Goal: Task Accomplishment & Management: Manage account settings

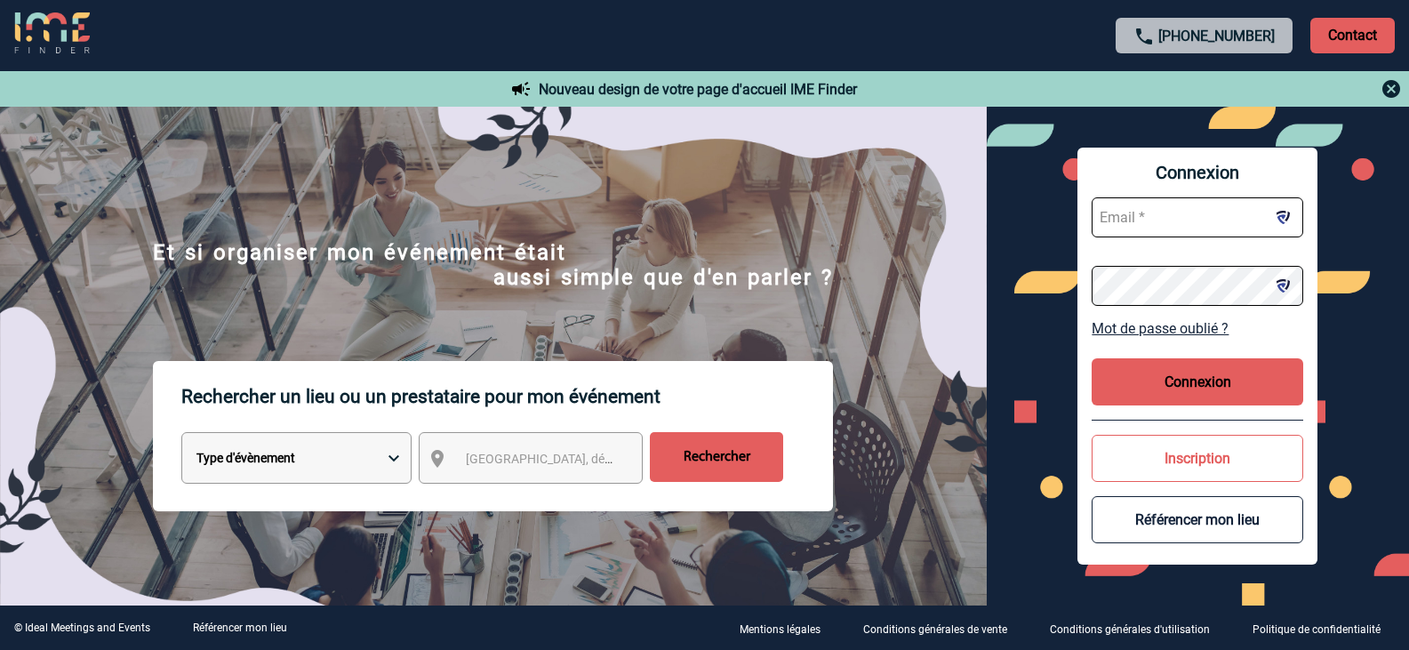
click at [1140, 220] on input "text" at bounding box center [1198, 217] width 212 height 40
paste input "enghienmeeting@groupebarriere.com"
type input "enghienmeeting@groupebarriere.com"
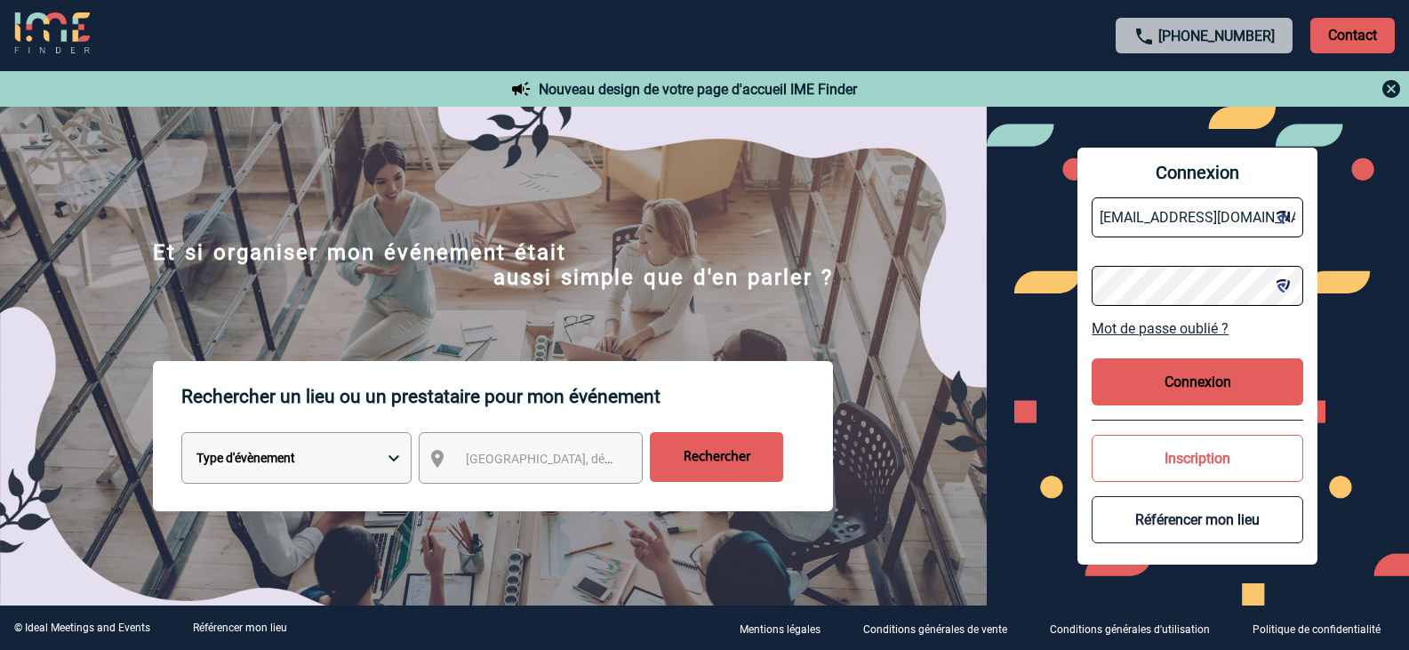
click at [1189, 384] on button "Connexion" at bounding box center [1198, 381] width 212 height 47
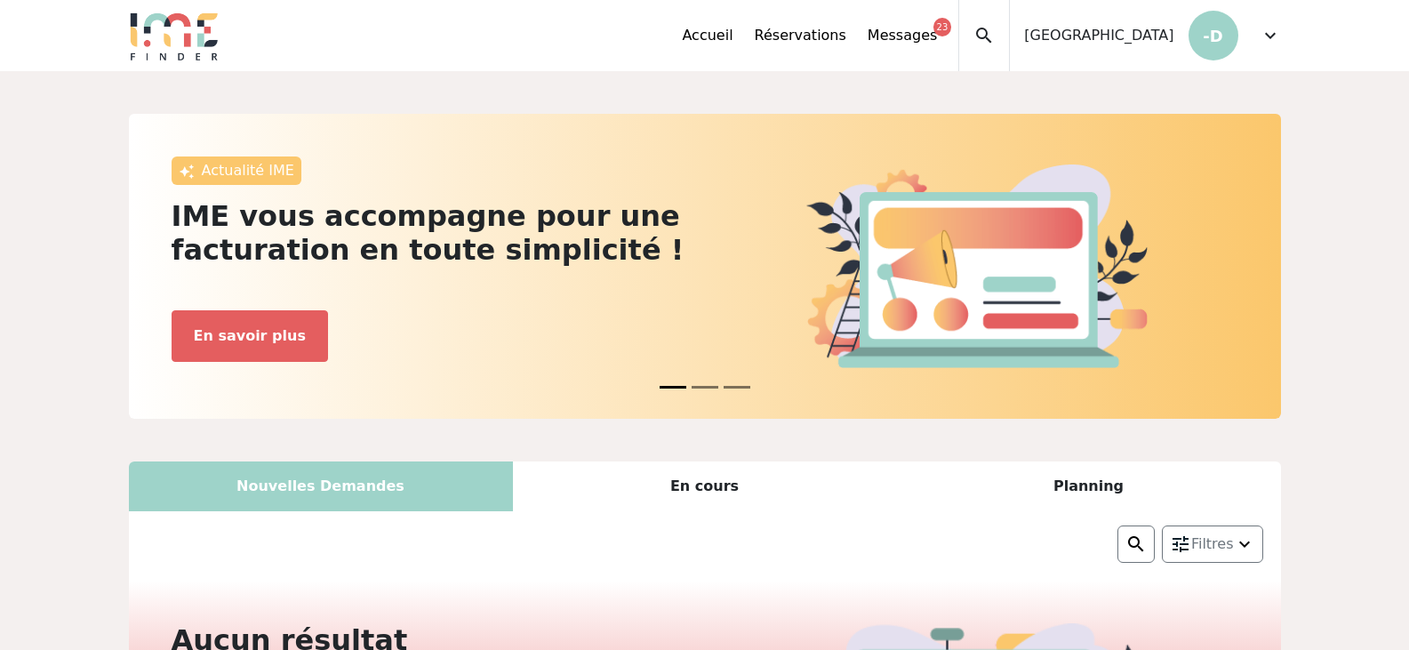
click at [1154, 48] on div "Hôtel du Lac Barrière Enghien-les-Bains -D" at bounding box center [1124, 35] width 228 height 71
click at [1200, 35] on p "-D" at bounding box center [1214, 36] width 50 height 50
click at [1271, 35] on span "expand_more" at bounding box center [1270, 35] width 21 height 21
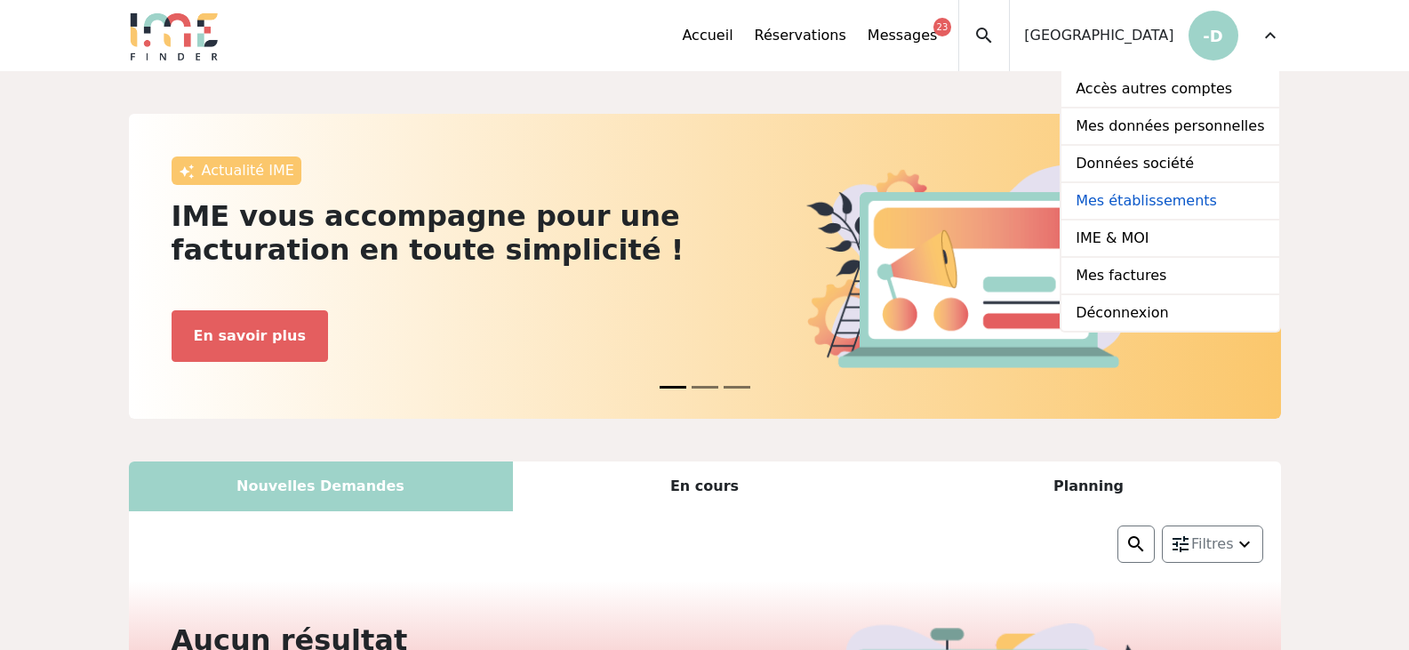
click at [1190, 205] on link "Mes établissements" at bounding box center [1170, 201] width 217 height 37
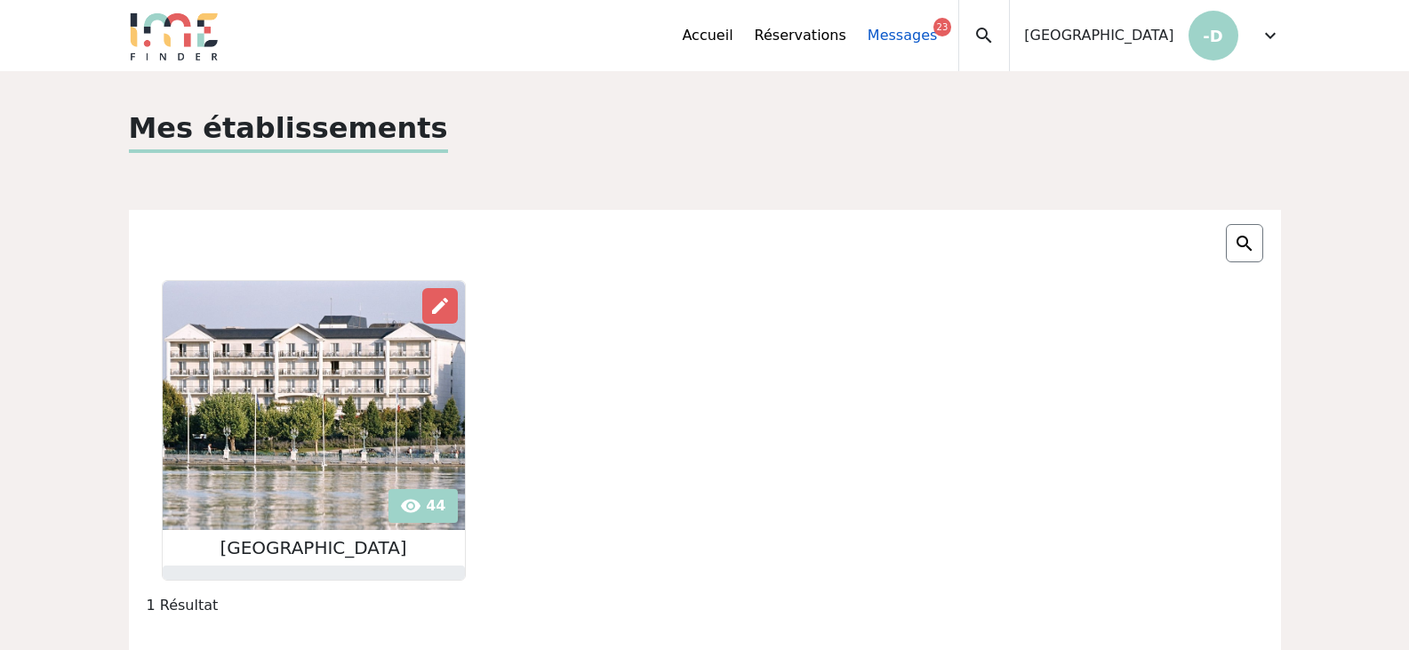
click at [868, 32] on link "Messages 23" at bounding box center [902, 35] width 69 height 21
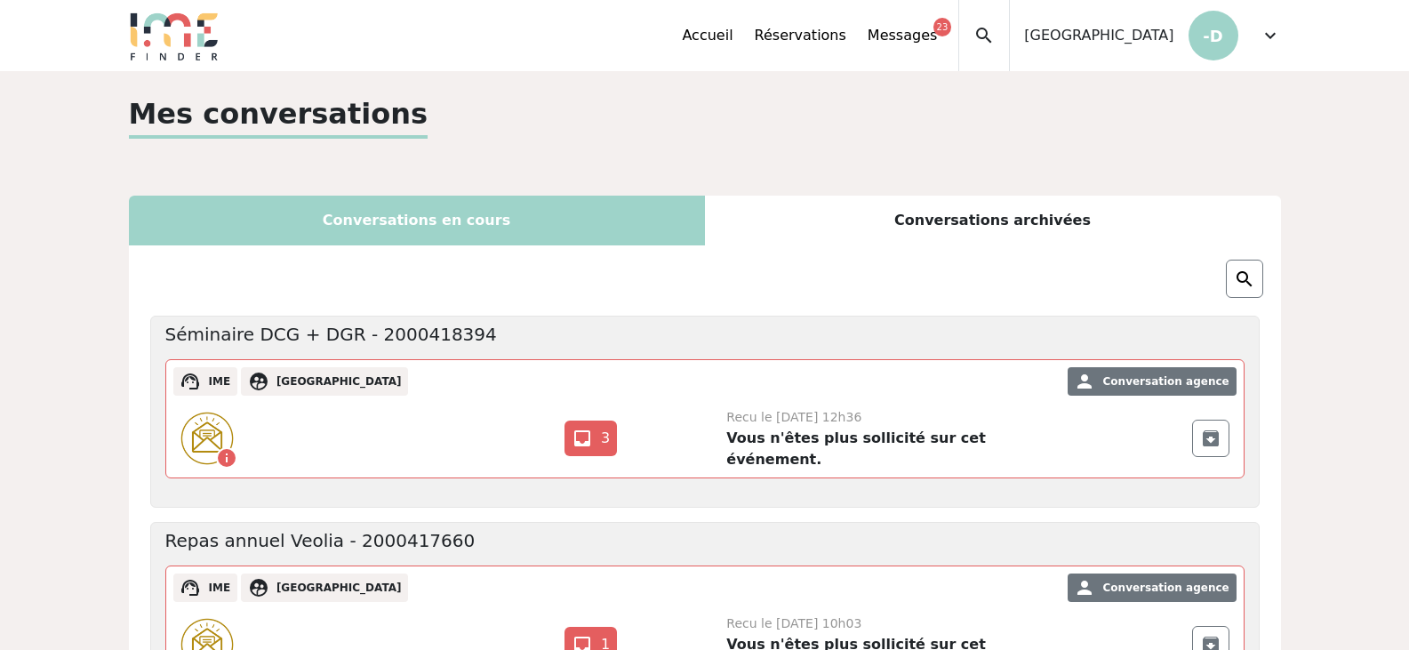
click at [1089, 41] on span "[GEOGRAPHIC_DATA]" at bounding box center [1098, 35] width 149 height 21
click at [1216, 30] on p "-D" at bounding box center [1214, 36] width 50 height 50
click at [1281, 34] on div "expand_less Accueil Réservations Messages 23 Accès autres comptes Mes données p…" at bounding box center [705, 35] width 1174 height 71
click at [1269, 29] on span "expand_more" at bounding box center [1270, 35] width 21 height 21
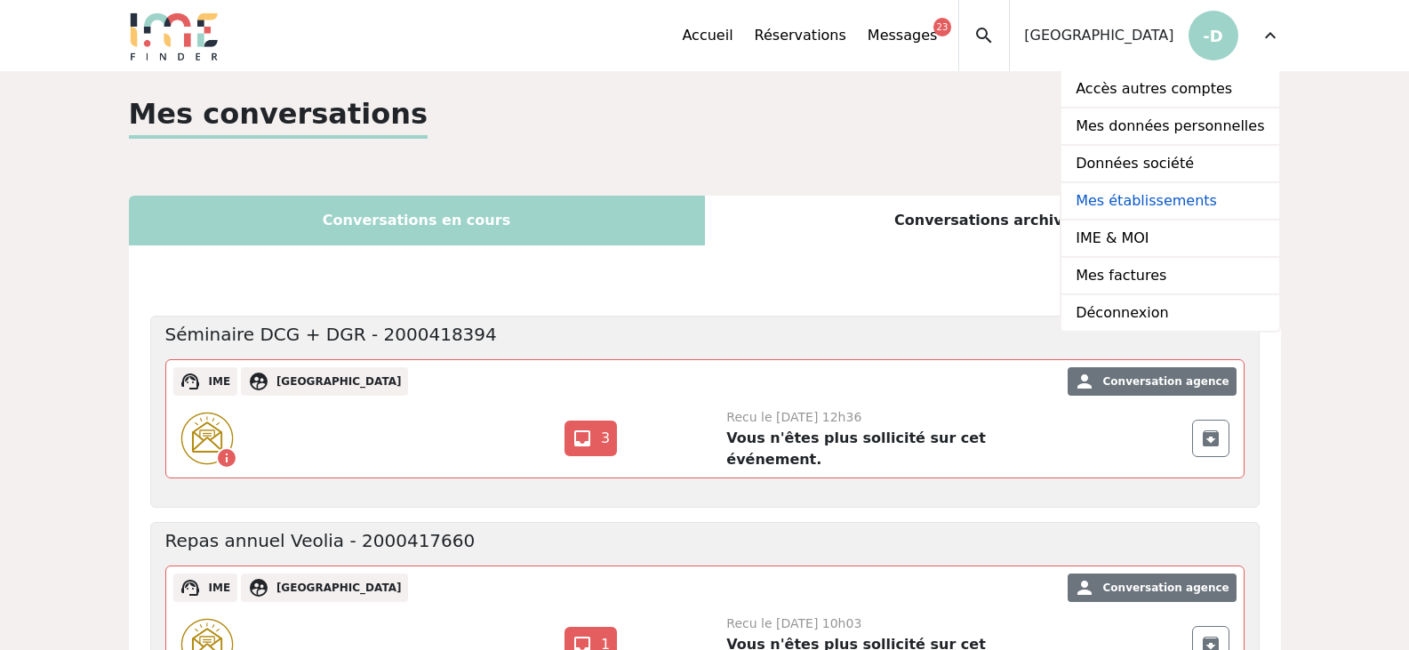
click at [1156, 199] on link "Mes établissements" at bounding box center [1170, 201] width 217 height 37
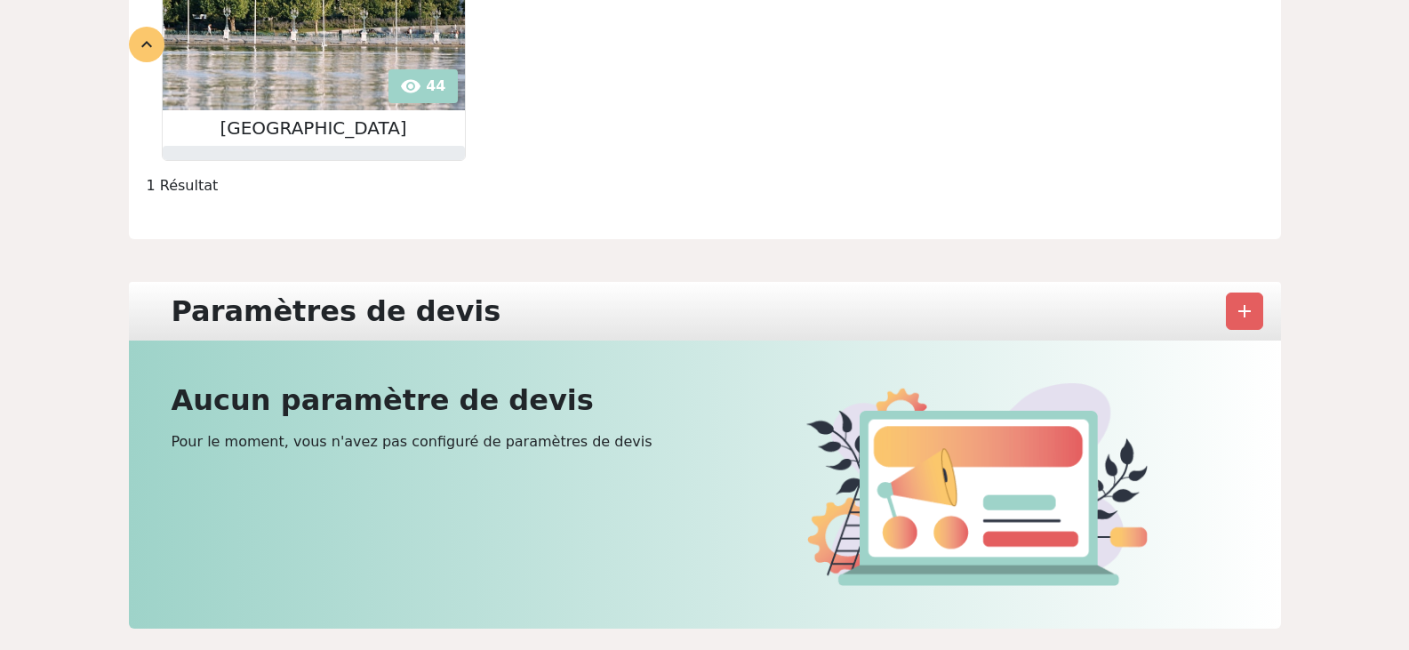
scroll to position [445, 0]
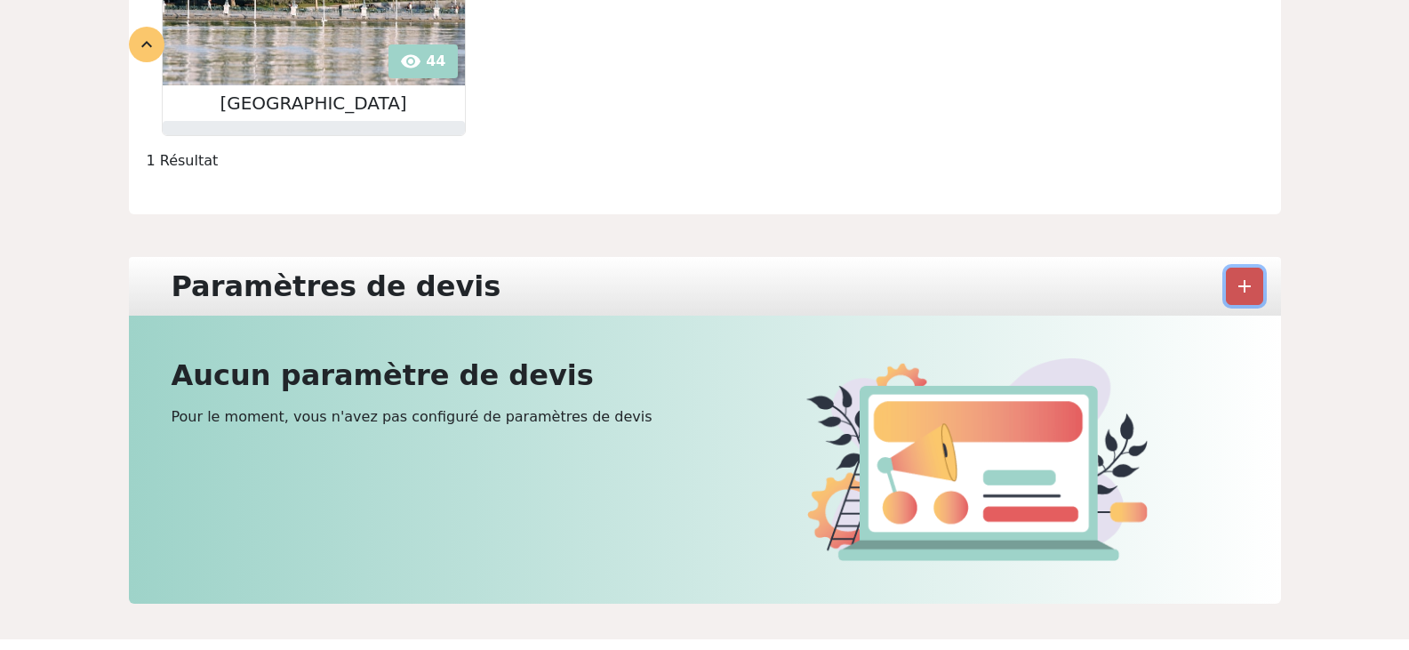
click at [1246, 277] on span "add" at bounding box center [1244, 286] width 21 height 21
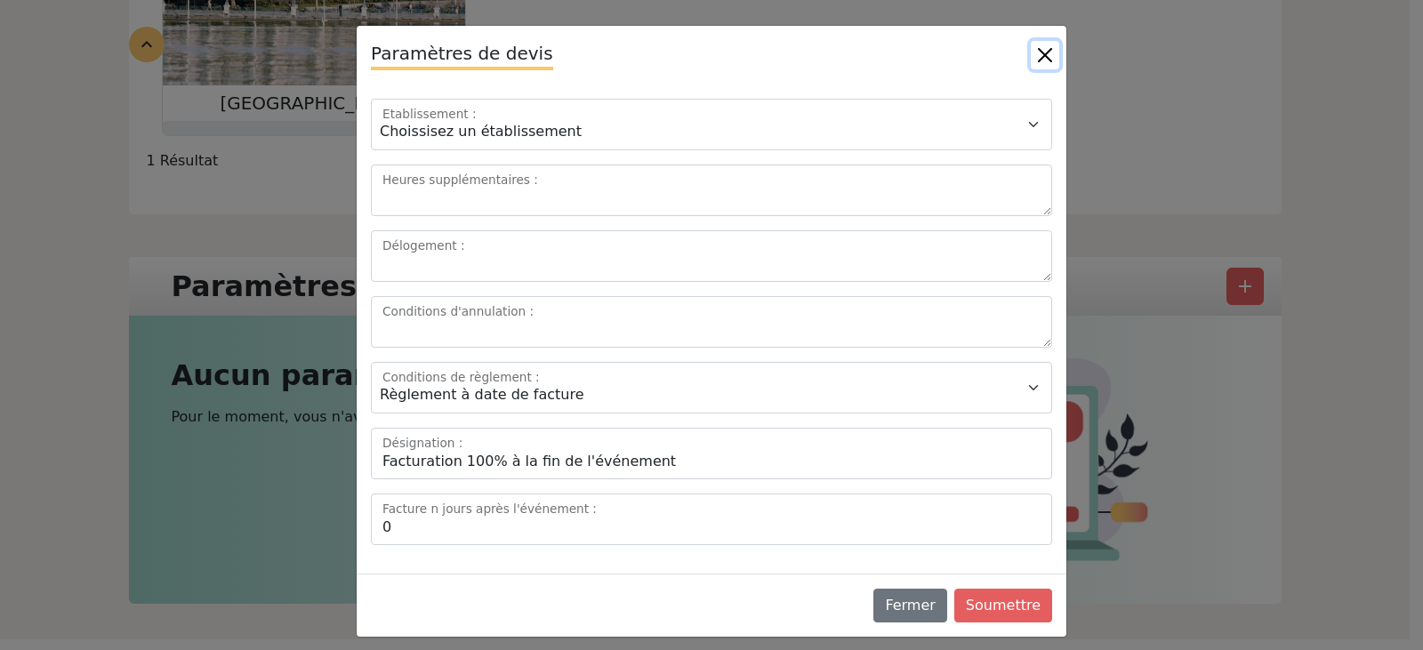
click at [1040, 54] on button "Close" at bounding box center [1044, 55] width 28 height 28
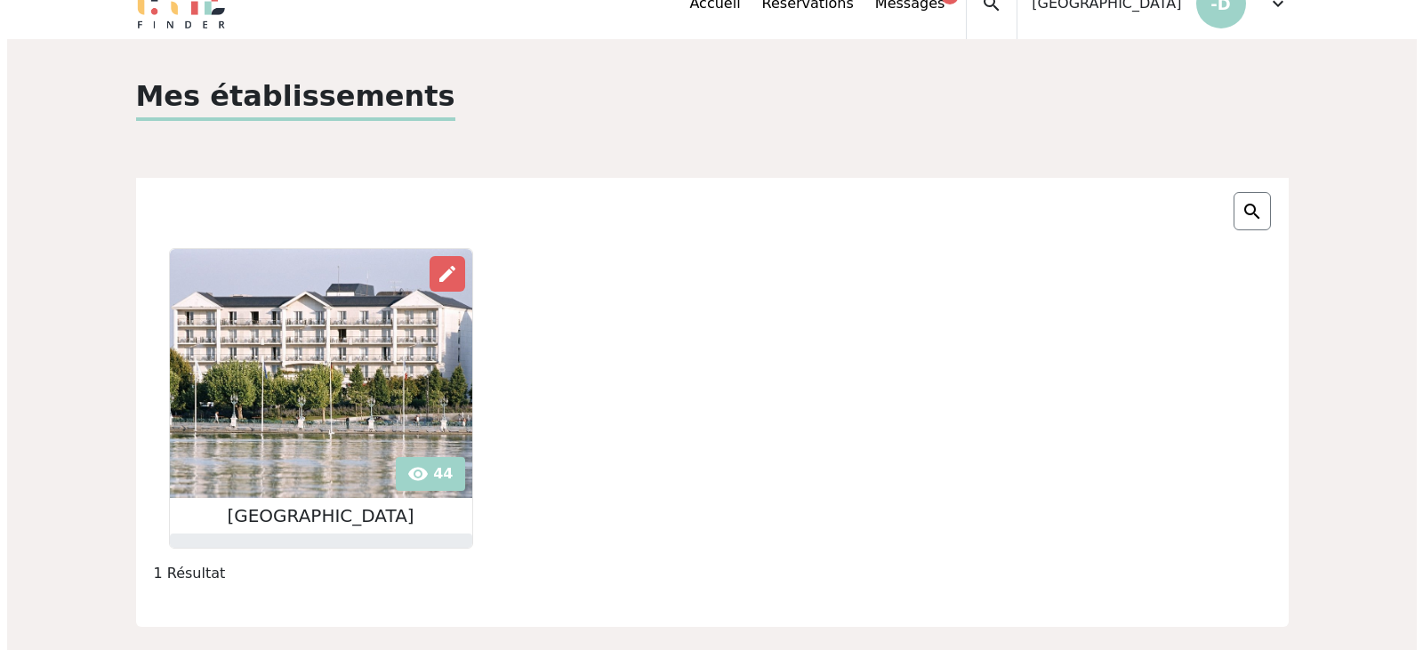
scroll to position [0, 0]
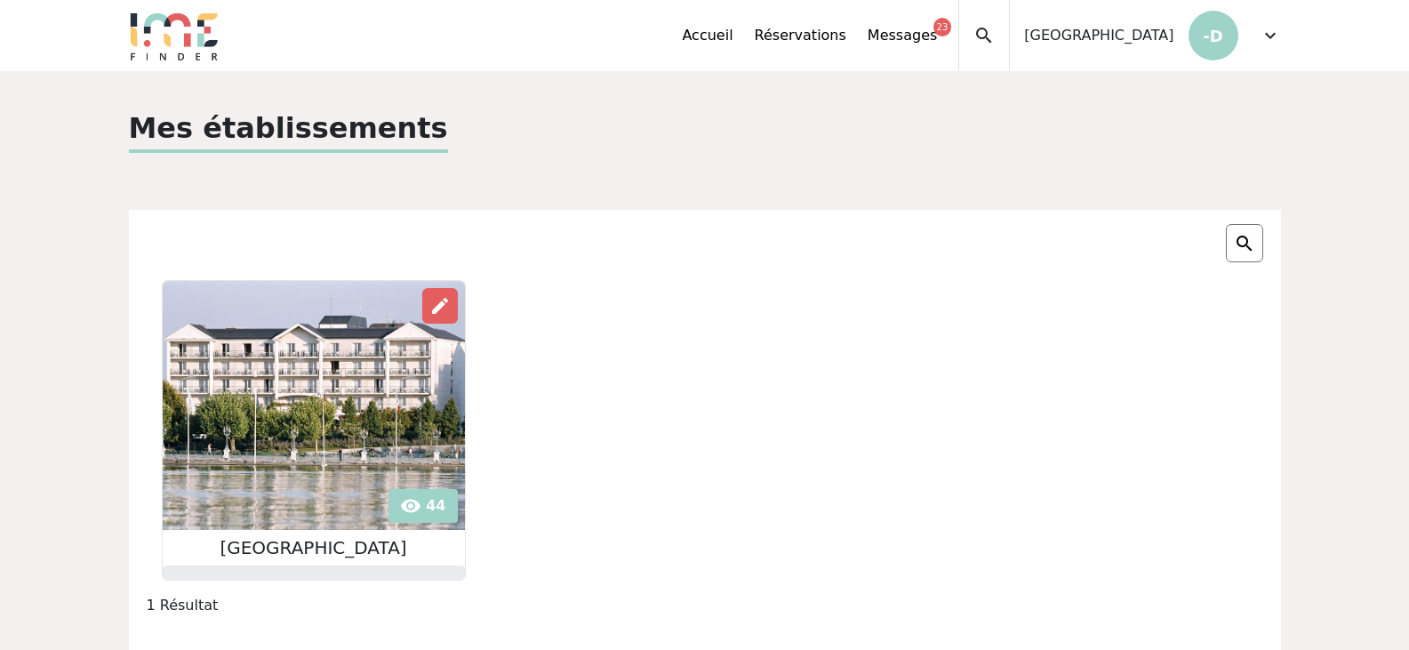
click at [1258, 35] on div "Accueil Réservations Messages 23 Accès autres comptes Mes données personnelles …" at bounding box center [981, 35] width 598 height 71
click at [1273, 28] on span "expand_more" at bounding box center [1270, 35] width 21 height 21
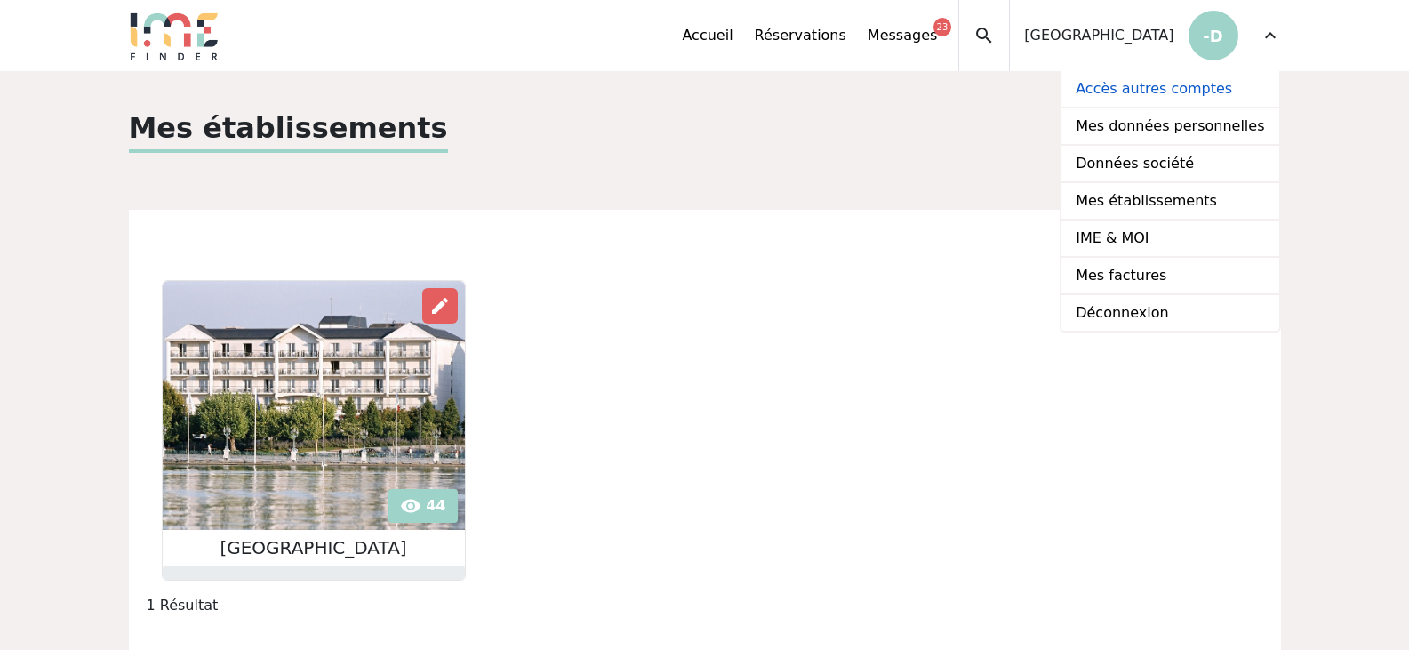
click at [1215, 91] on link "Accès autres comptes" at bounding box center [1170, 89] width 217 height 37
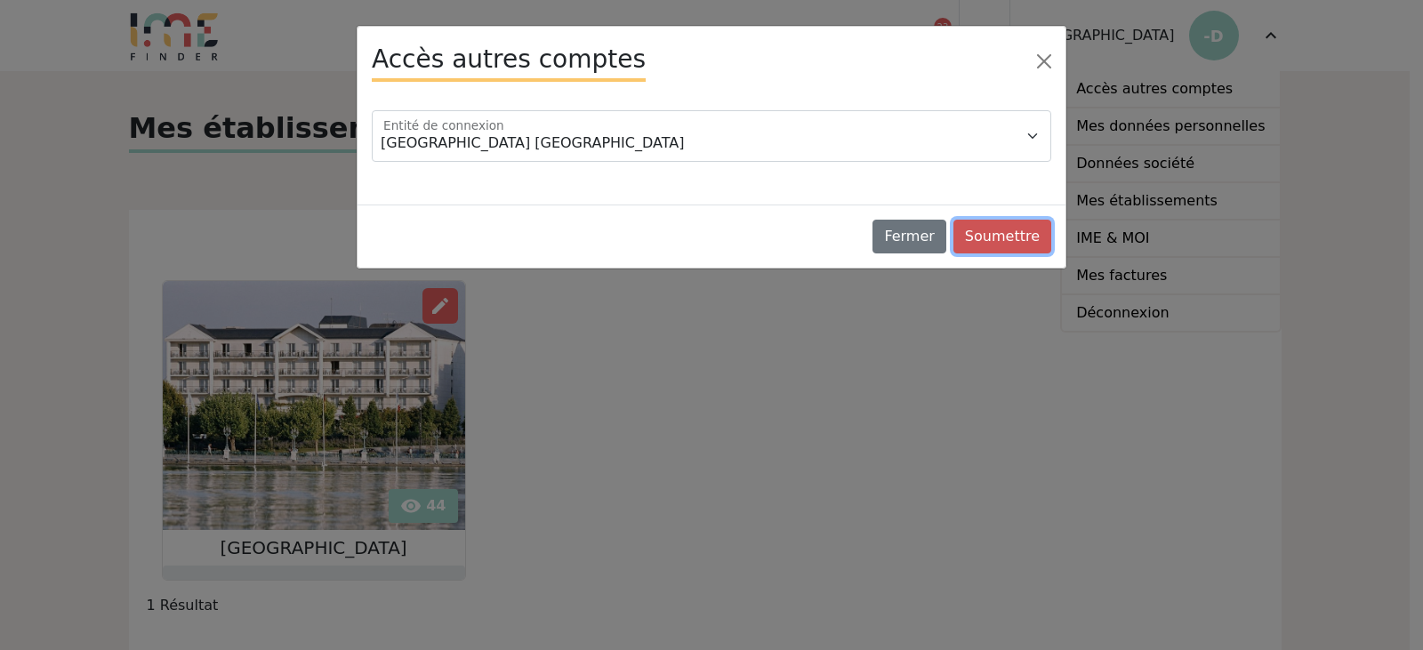
click at [1008, 238] on button "Soumettre" at bounding box center [1002, 237] width 98 height 34
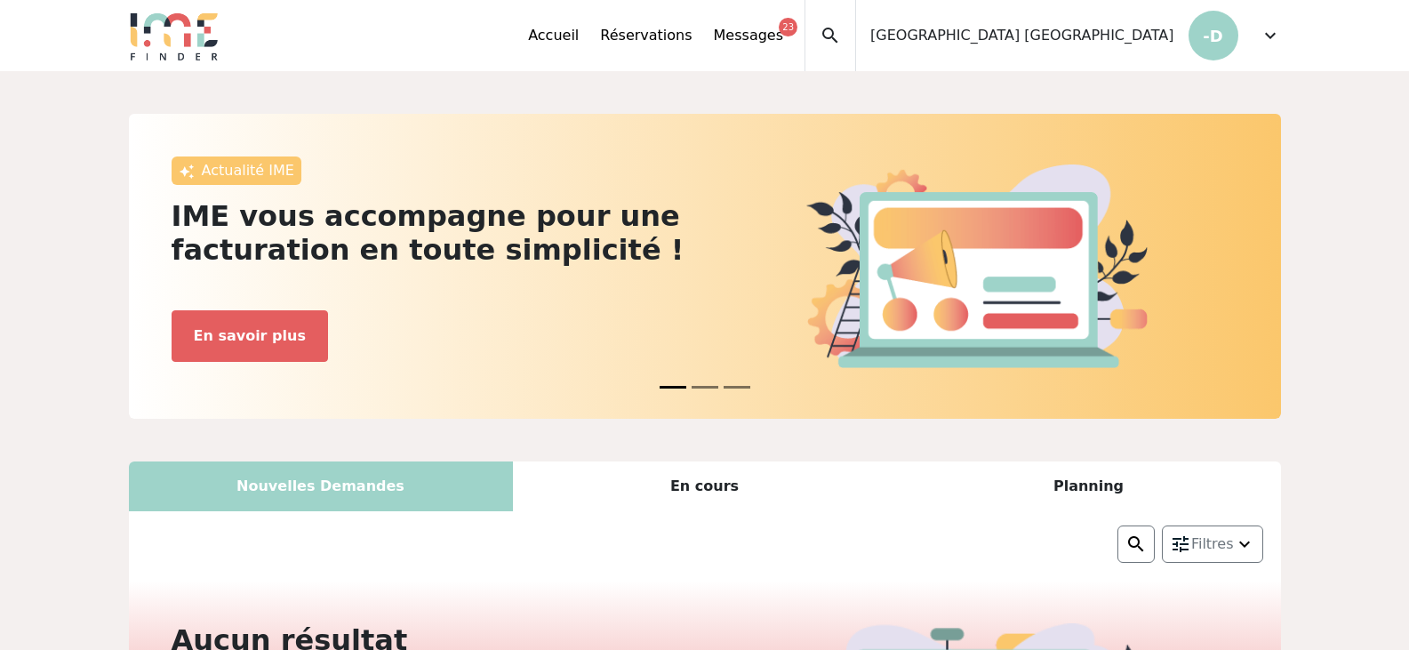
click at [805, 19] on div "Accueil Réservations Messages 23 Accès autres comptes Mes données personnelles …" at bounding box center [666, 35] width 277 height 71
click at [783, 29] on link "Messages 23" at bounding box center [748, 35] width 69 height 21
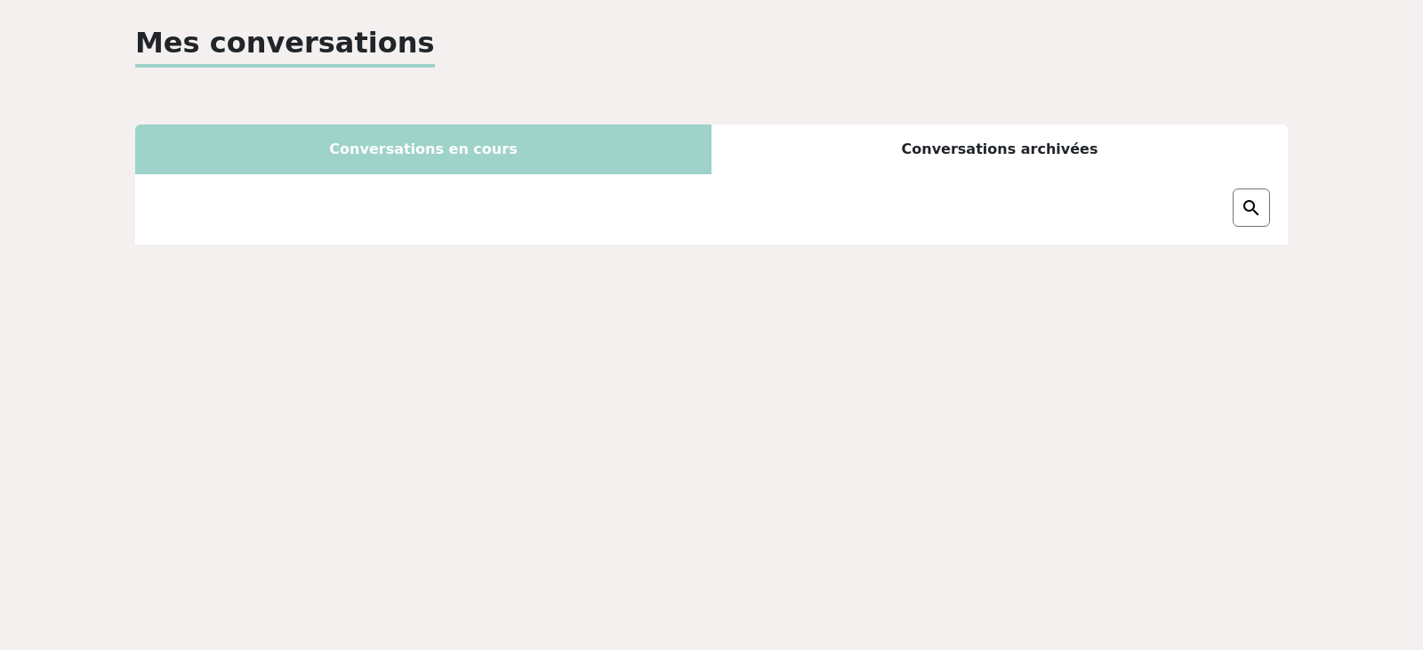
click at [1270, 36] on div "Mes conversations" at bounding box center [711, 51] width 1152 height 60
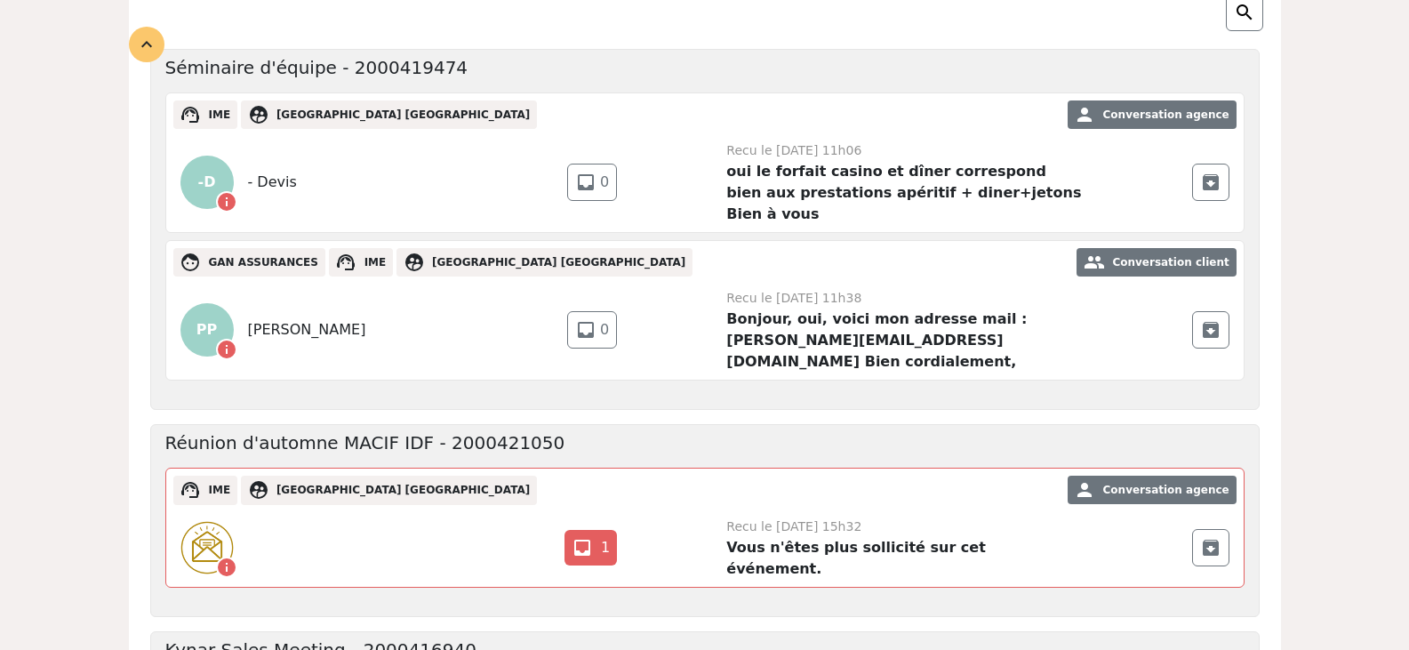
scroll to position [178, 0]
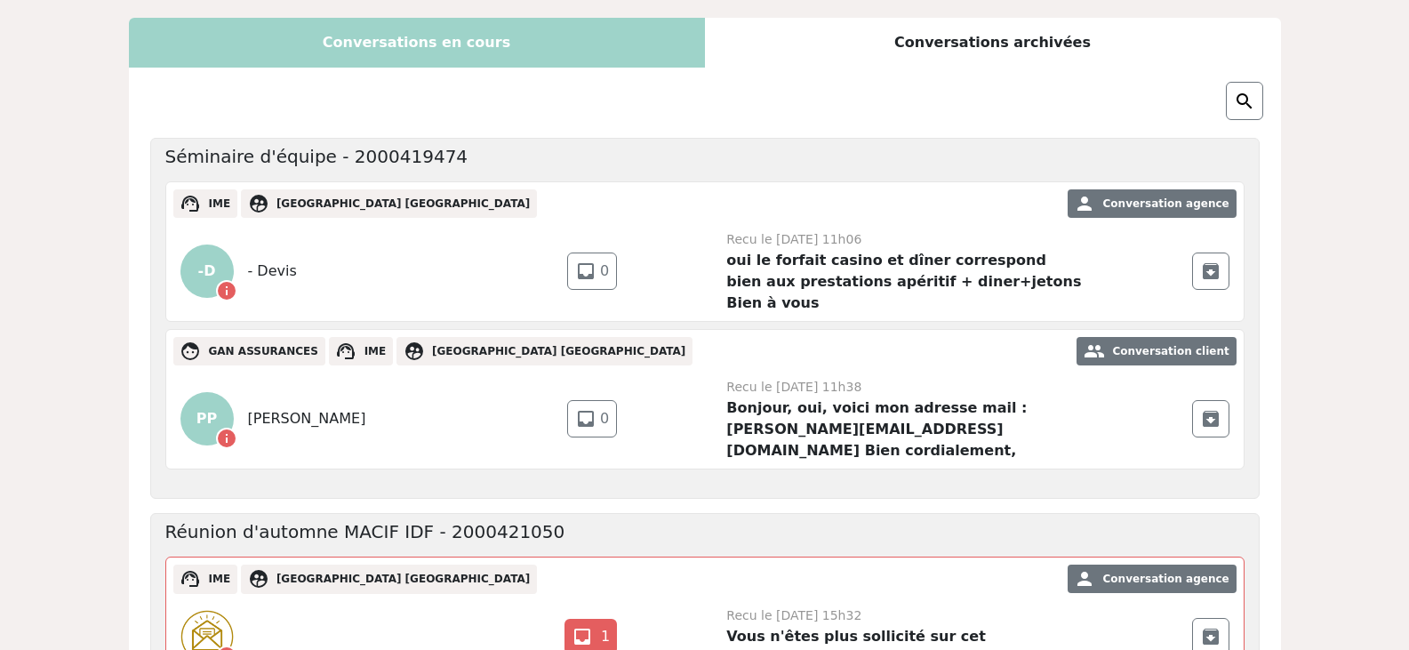
click at [814, 380] on span "Recu le 02 Décembre 2024 à 11h38" at bounding box center [793, 387] width 135 height 14
click at [1149, 345] on span "Conversation client" at bounding box center [1170, 351] width 116 height 12
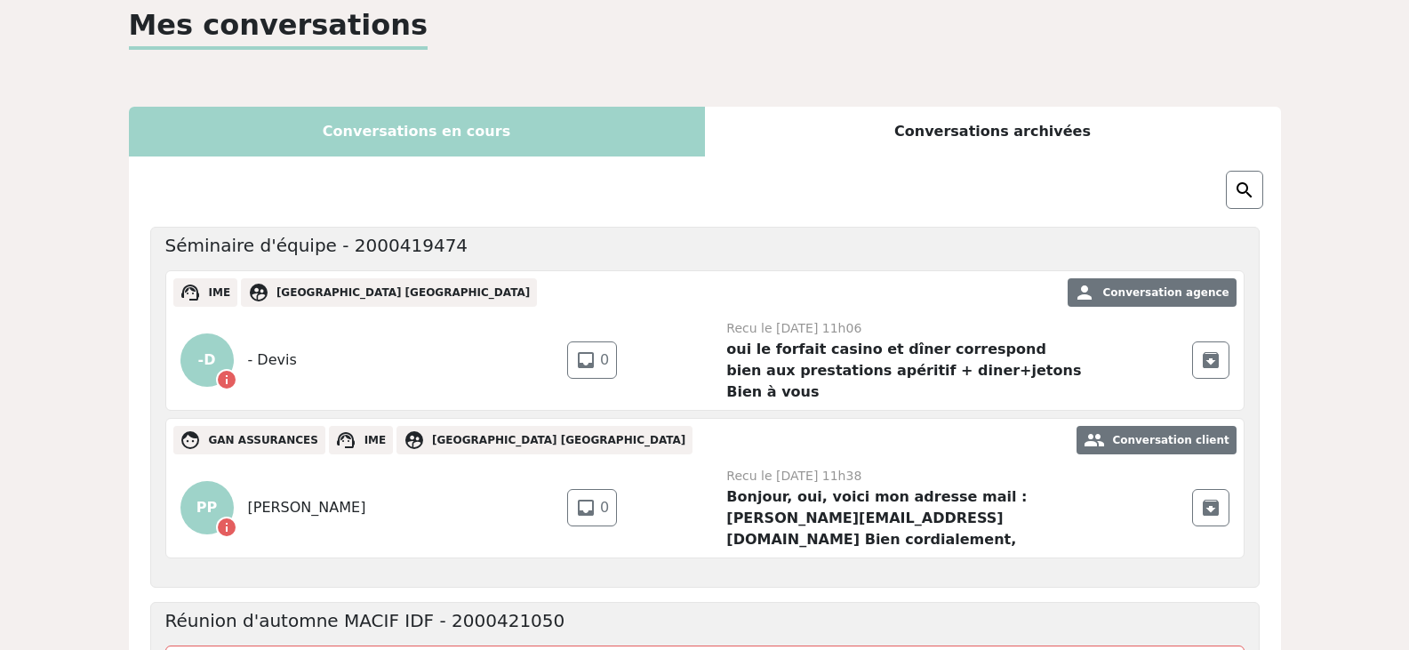
scroll to position [0, 0]
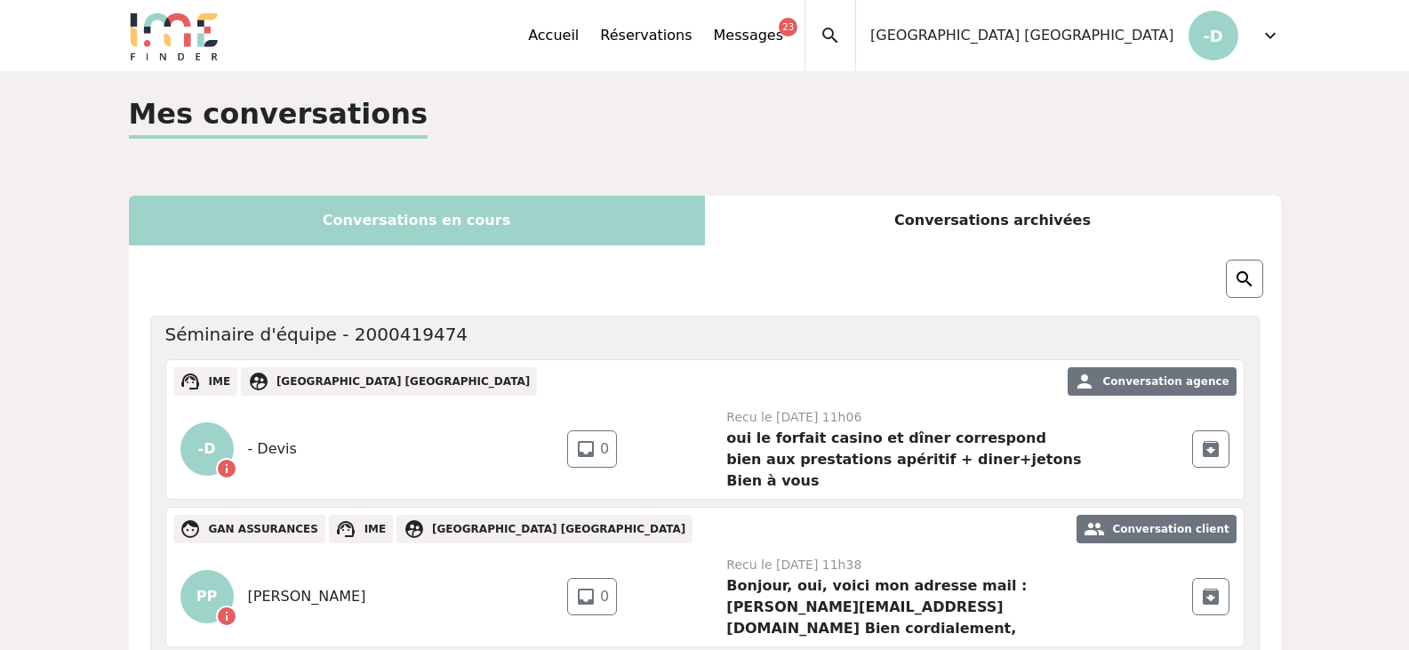
click at [1268, 38] on span "expand_more" at bounding box center [1270, 35] width 21 height 21
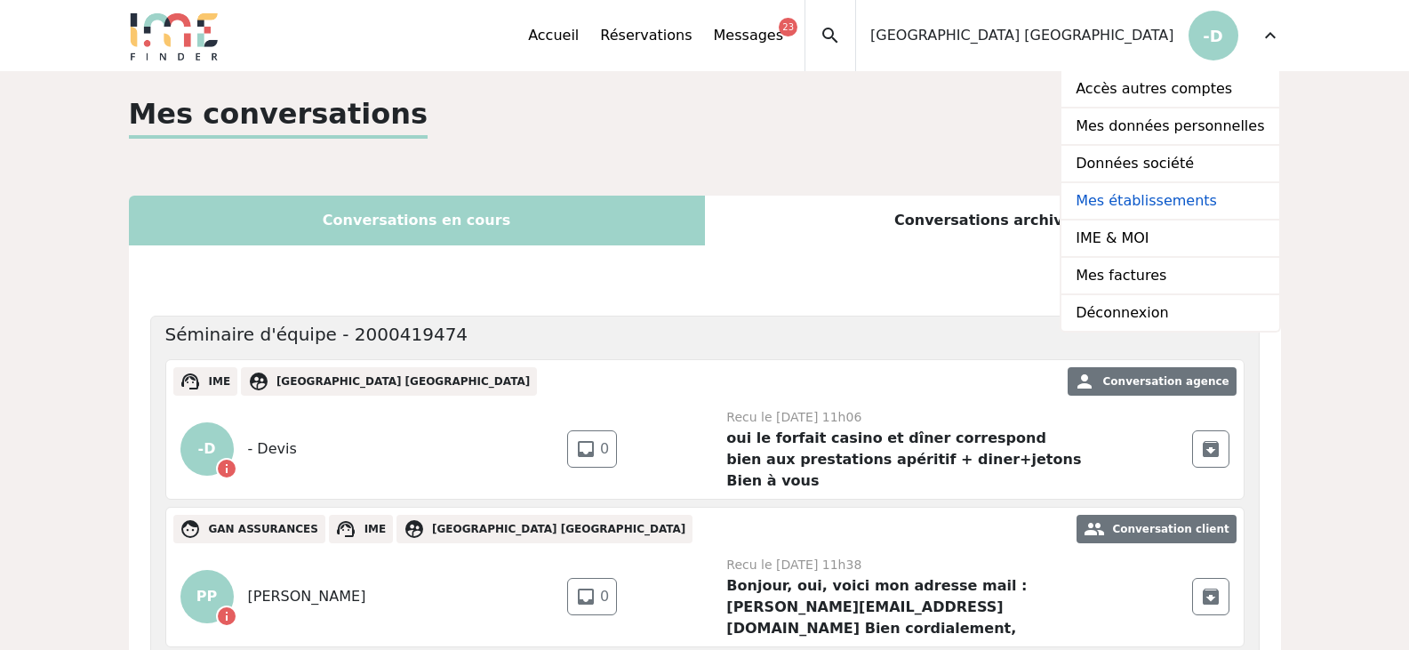
click at [1161, 203] on link "Mes établissements" at bounding box center [1170, 201] width 217 height 37
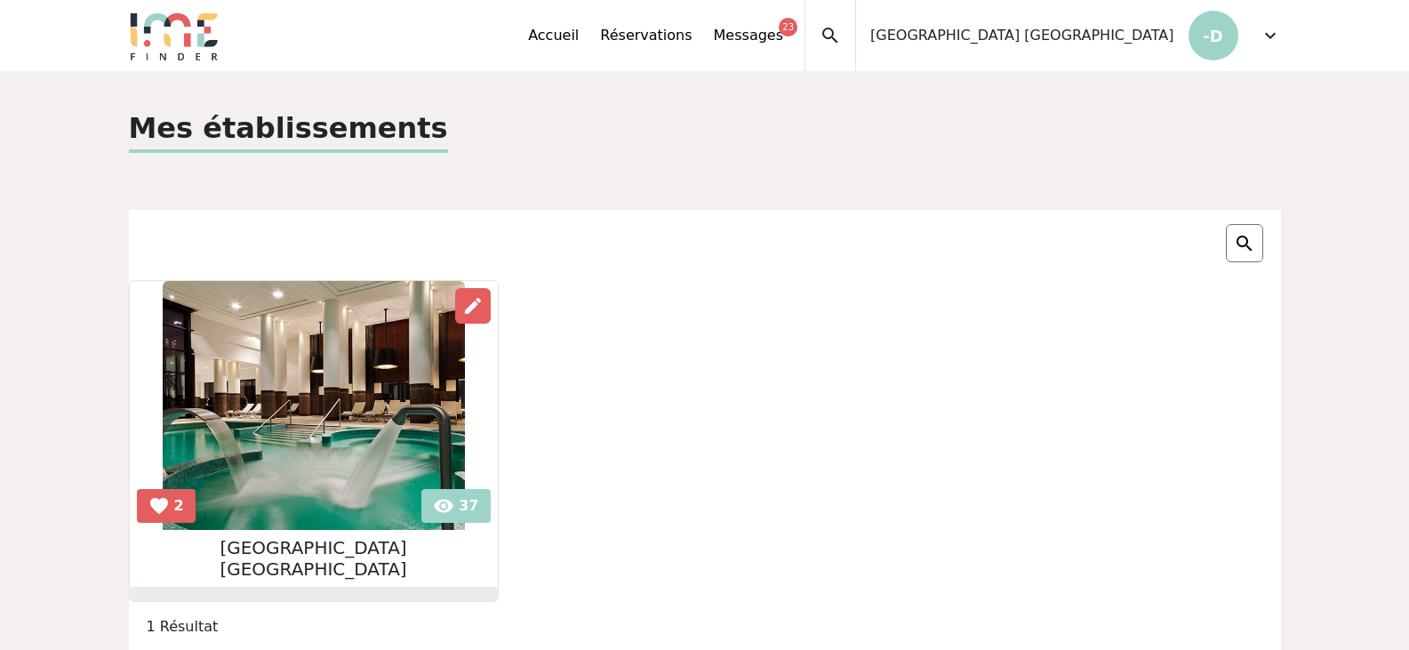
click at [370, 439] on img at bounding box center [314, 405] width 302 height 249
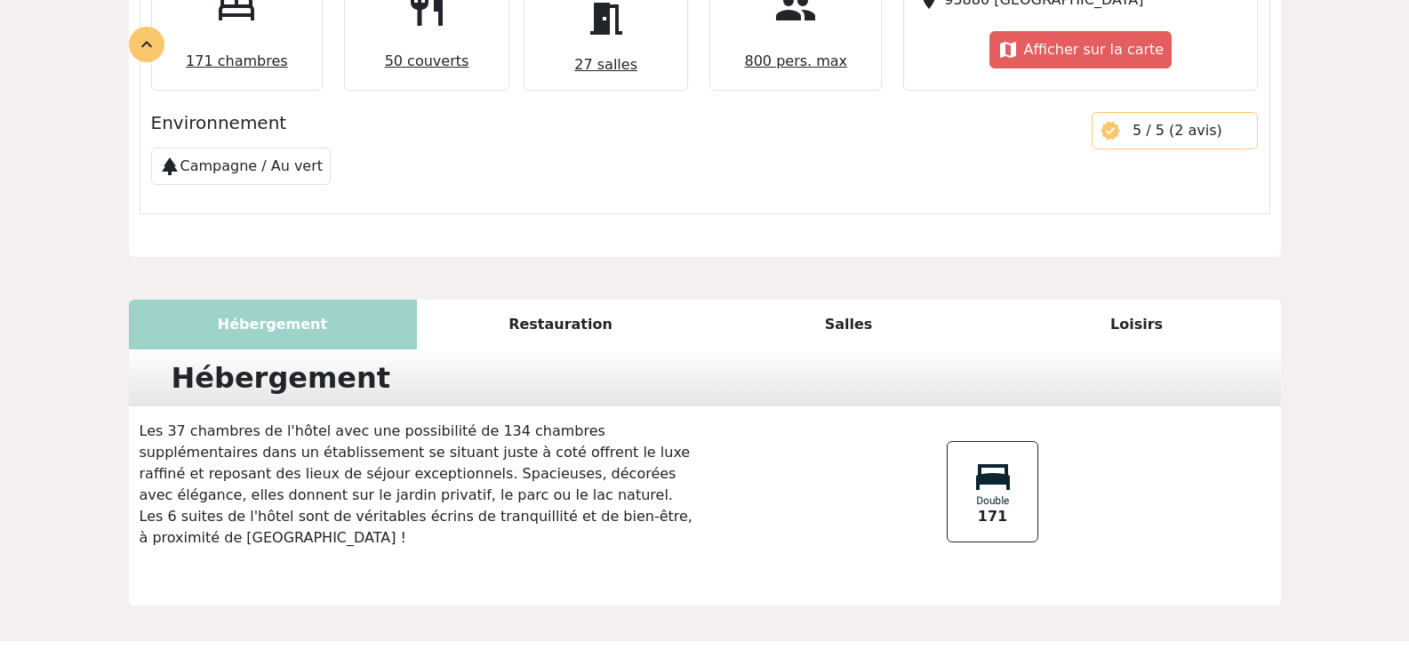
scroll to position [878, 0]
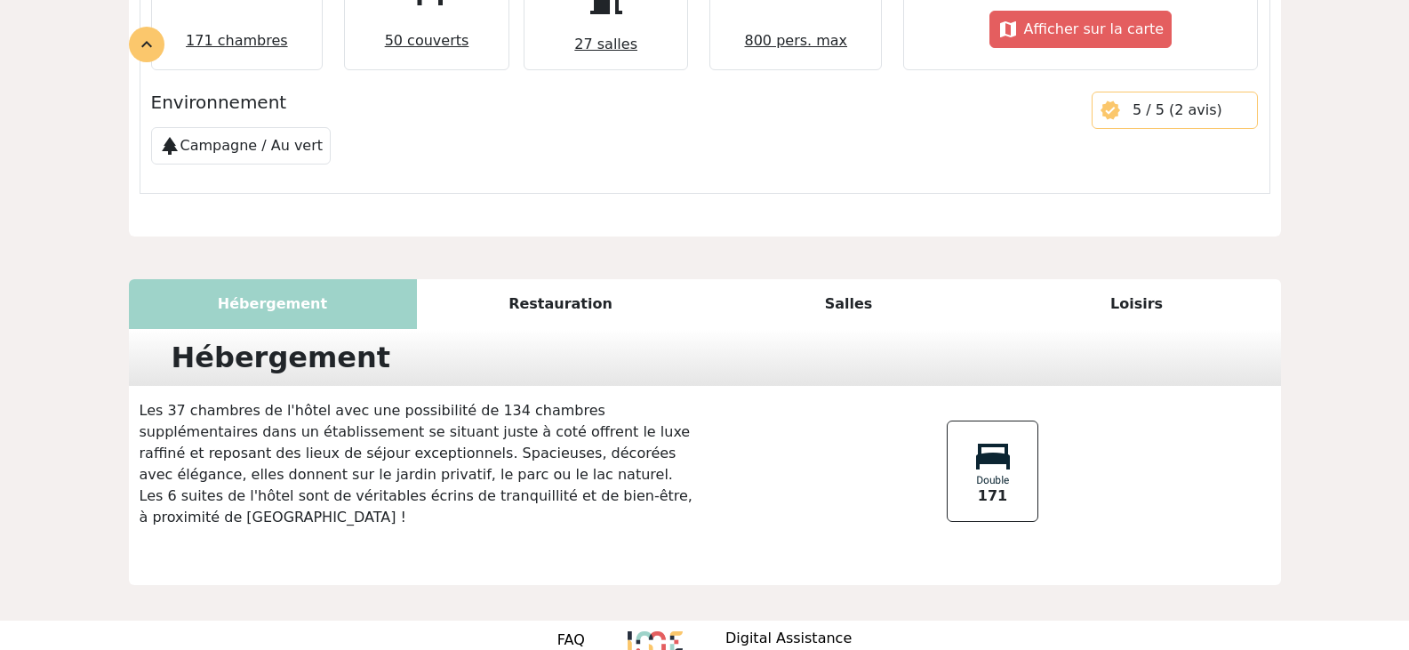
click at [330, 415] on p "Les 37 chambres de l'hôtel avec une possibilité de 134 chambres supplémentaires…" at bounding box center [417, 464] width 576 height 128
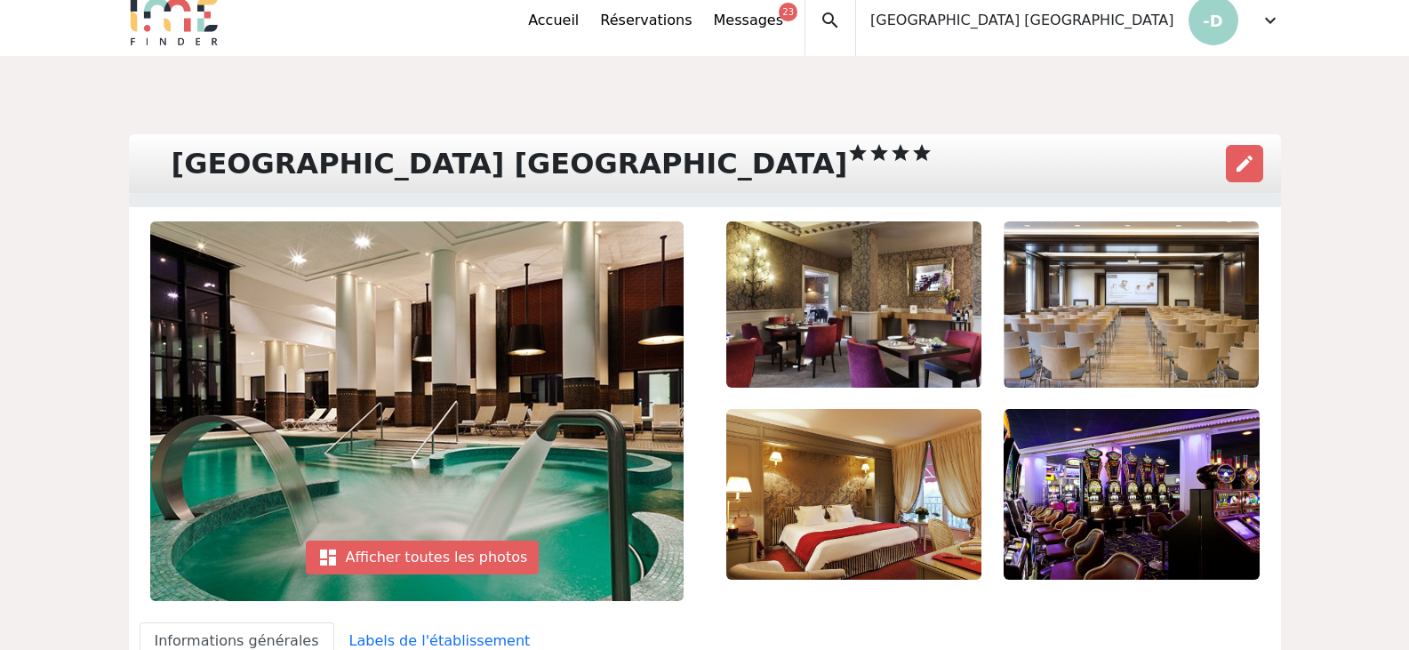
scroll to position [0, 0]
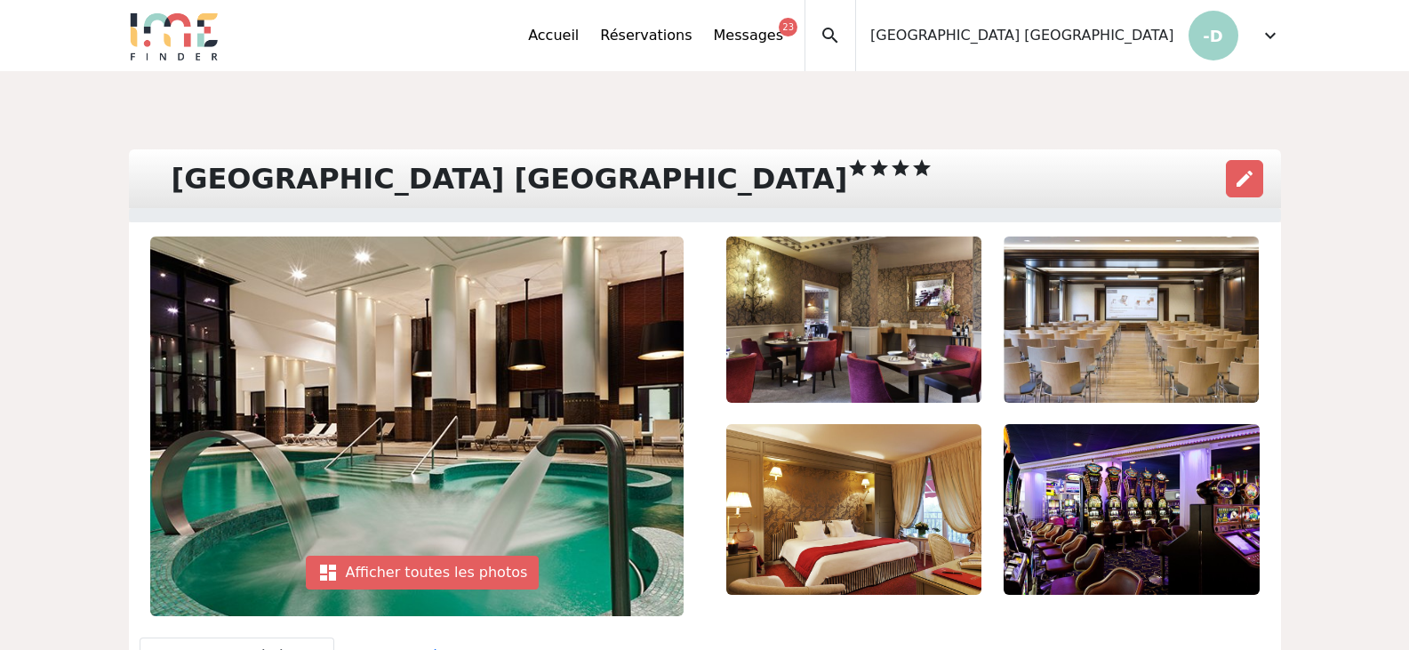
click at [1266, 175] on div "edit" at bounding box center [1244, 178] width 44 height 44
click at [1240, 174] on span "edit" at bounding box center [1244, 178] width 21 height 21
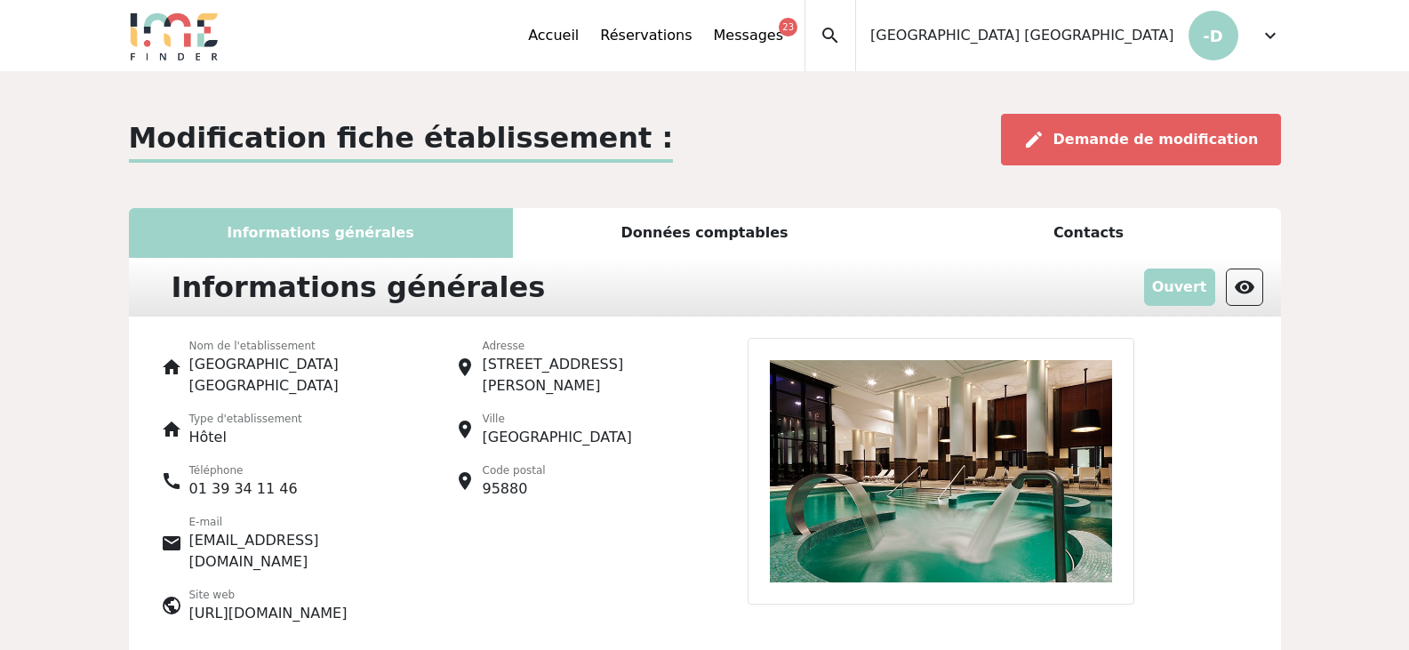
click at [1223, 36] on p "-D" at bounding box center [1214, 36] width 50 height 50
click at [1266, 38] on span "expand_more" at bounding box center [1270, 35] width 21 height 21
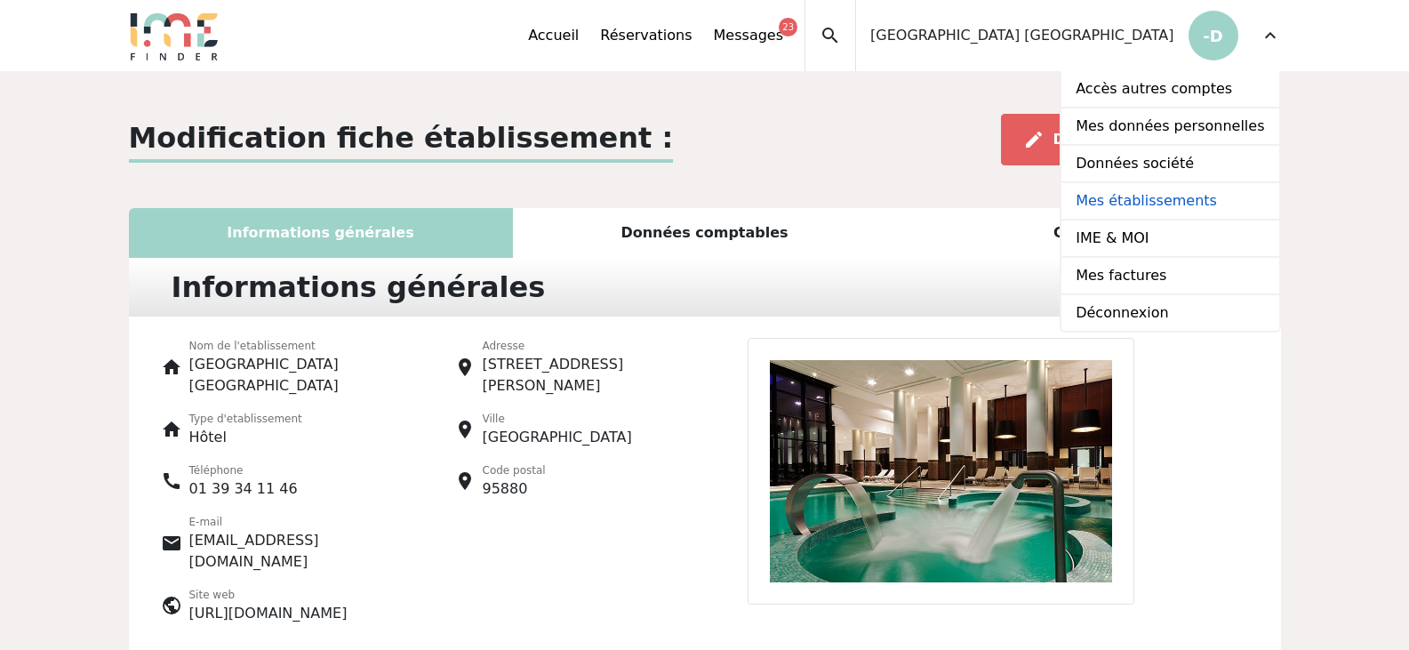
click at [1177, 198] on link "Mes établissements" at bounding box center [1170, 201] width 217 height 37
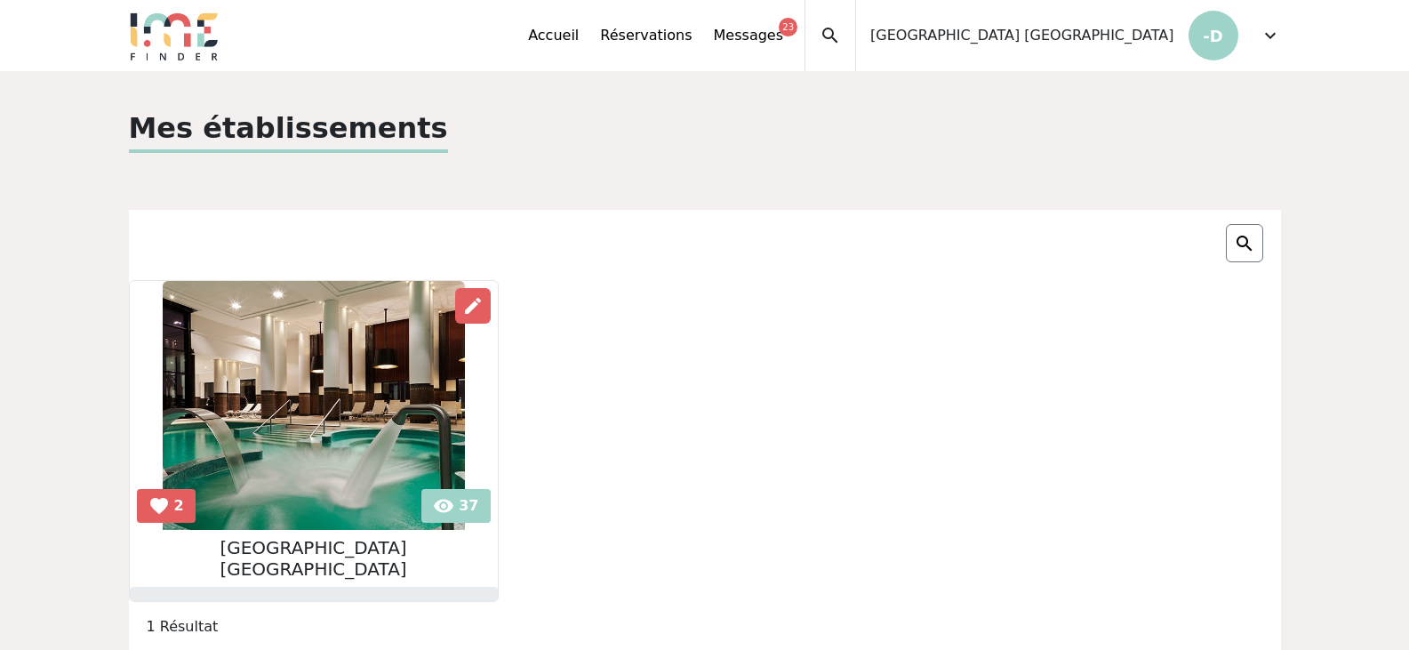
click at [264, 438] on img at bounding box center [314, 405] width 302 height 249
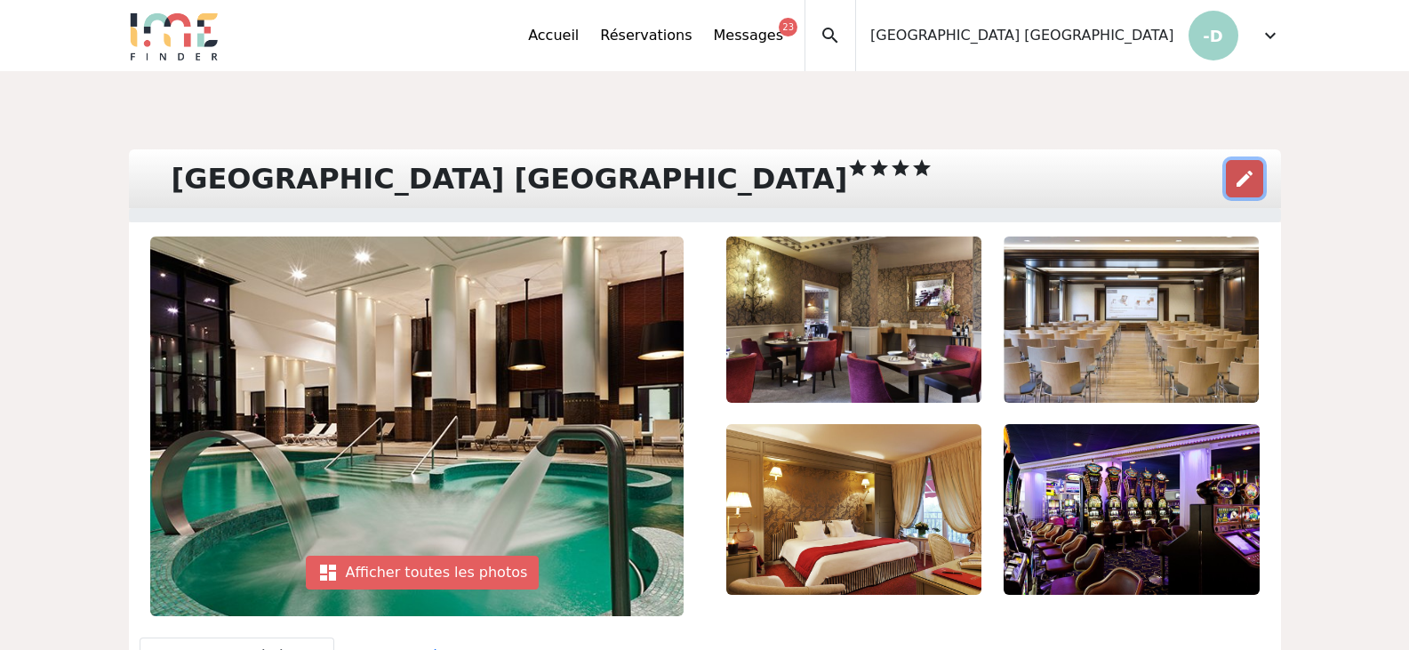
click at [1234, 180] on span "edit" at bounding box center [1244, 178] width 21 height 21
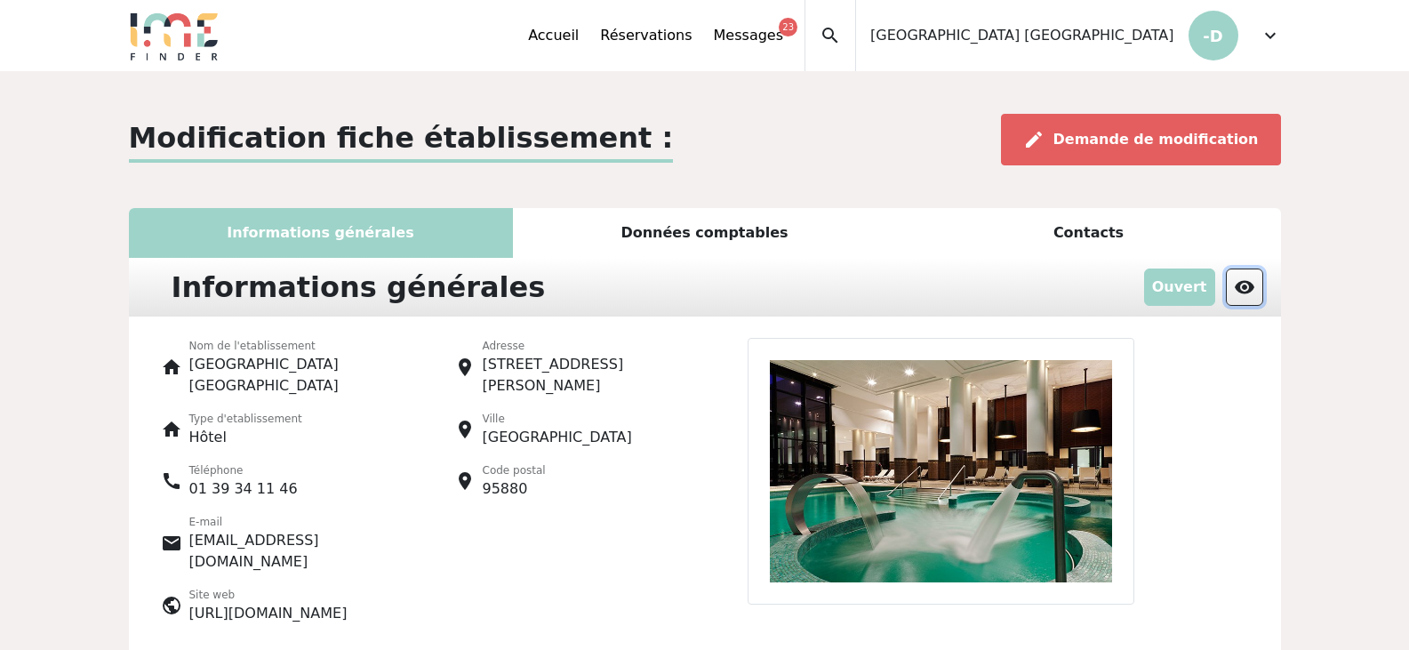
click at [1241, 283] on span "visibility" at bounding box center [1244, 287] width 21 height 21
click at [1197, 117] on div "edit Demande de modification" at bounding box center [1141, 140] width 280 height 52
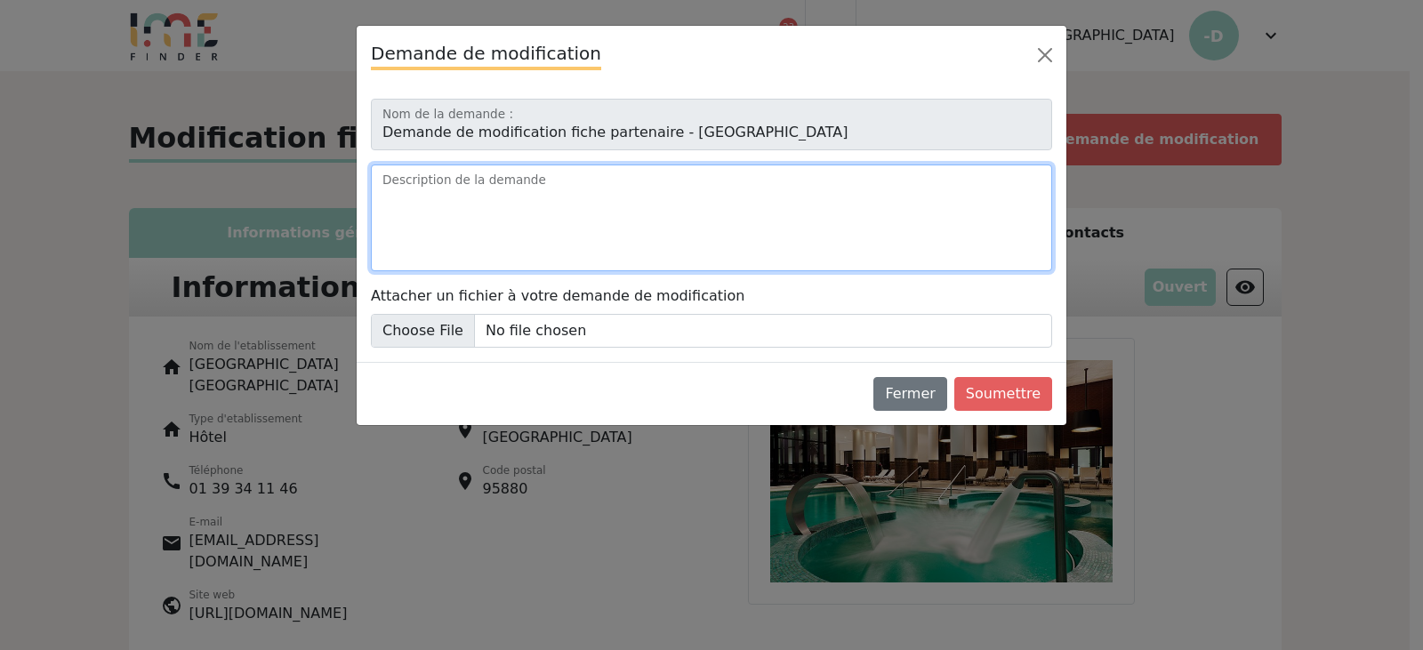
click at [819, 215] on textarea "Description de la demande" at bounding box center [711, 217] width 681 height 107
type textarea "+"
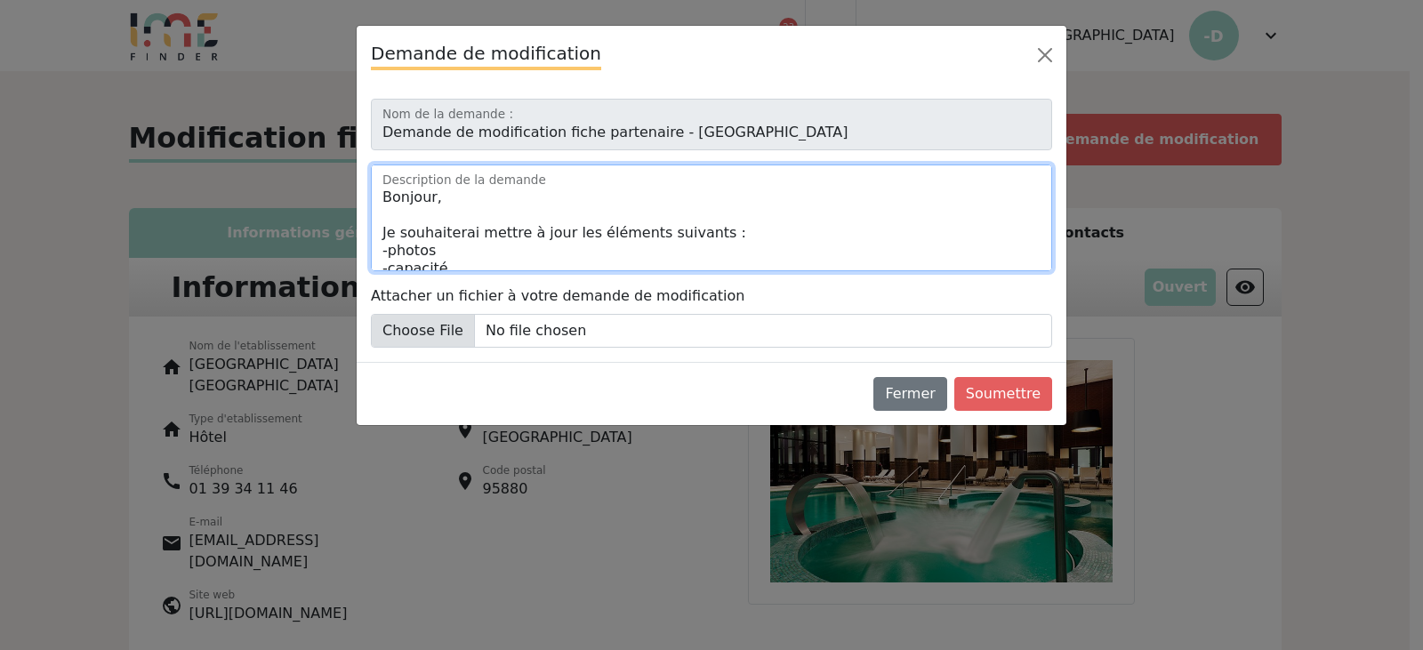
type textarea "Bonjour, Je souhaiterai mettre à jour les éléments suivants : -photos -capacité…"
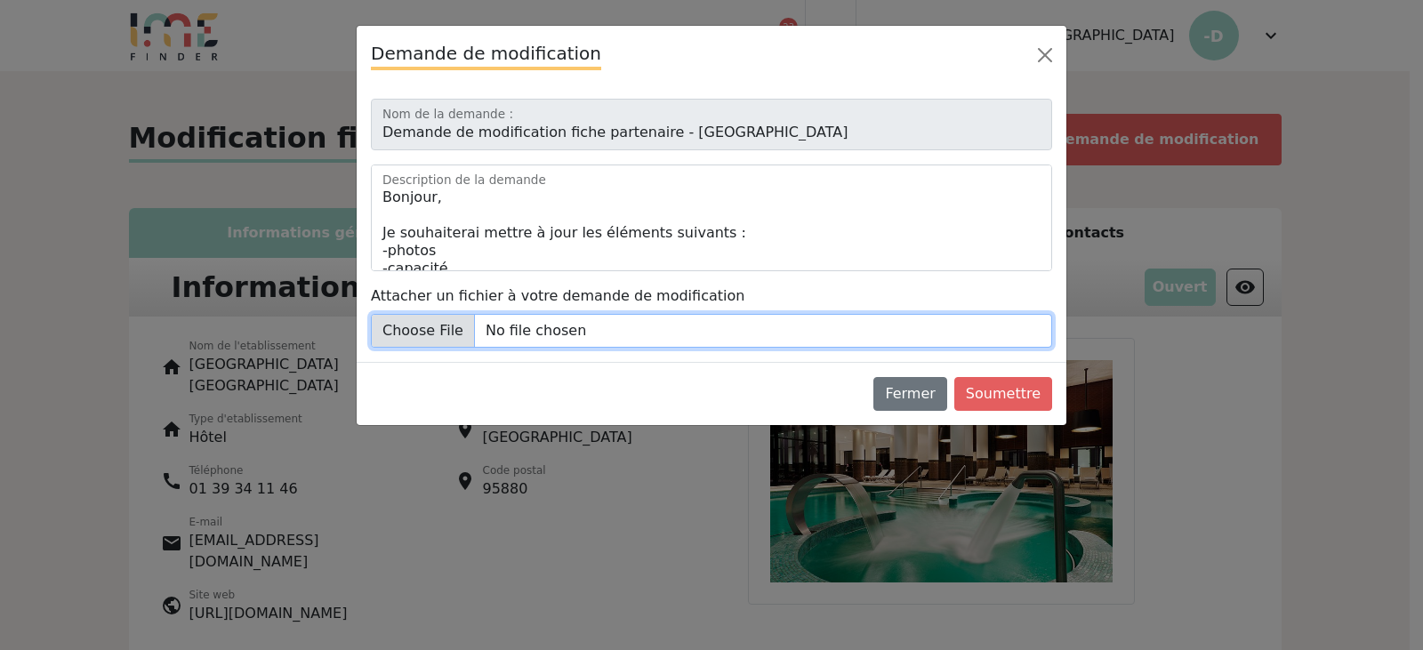
click at [475, 328] on input "Attacher un fichier à votre demande de modification" at bounding box center [711, 331] width 681 height 34
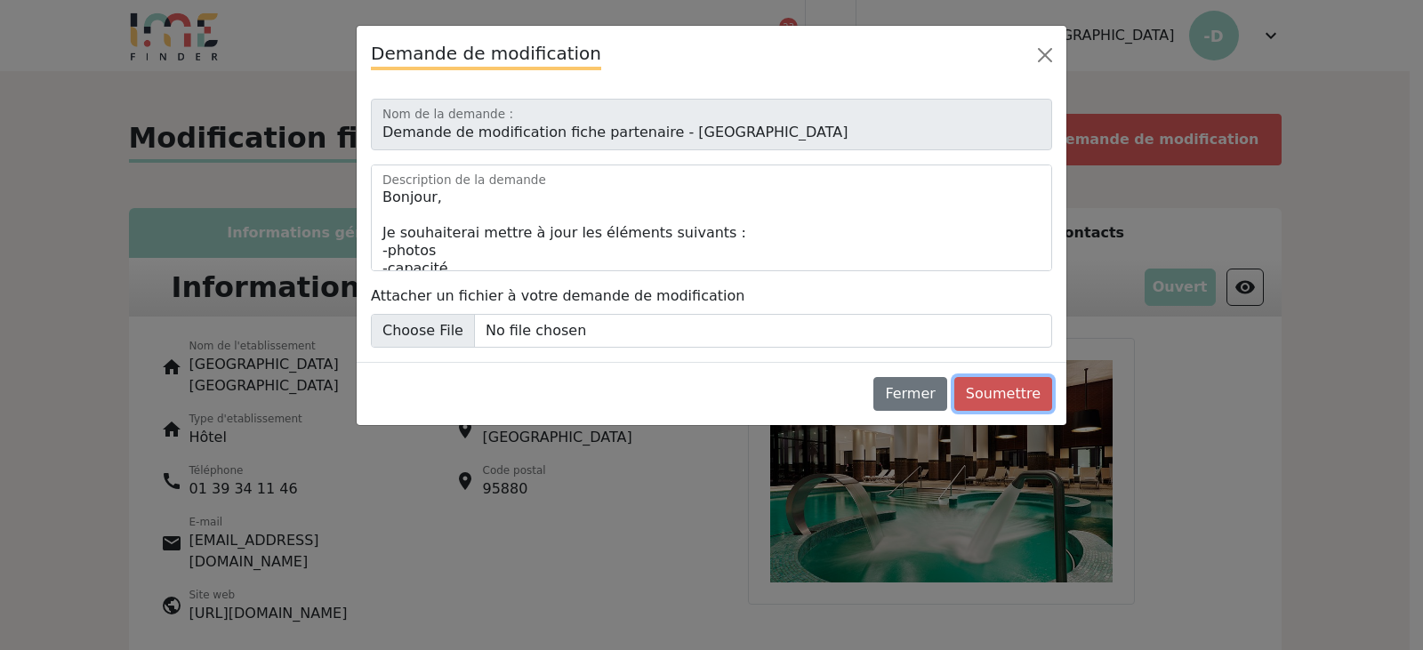
click at [1006, 387] on button "Soumettre" at bounding box center [1003, 394] width 98 height 34
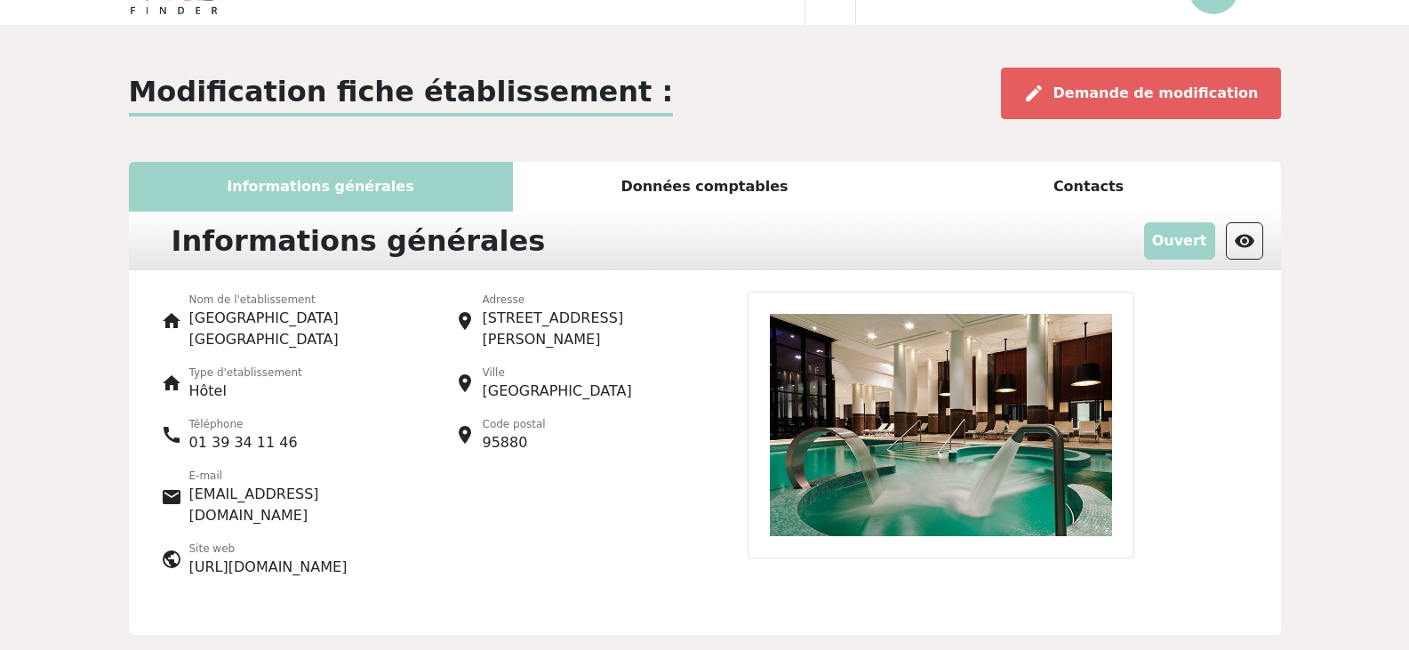
scroll to position [89, 0]
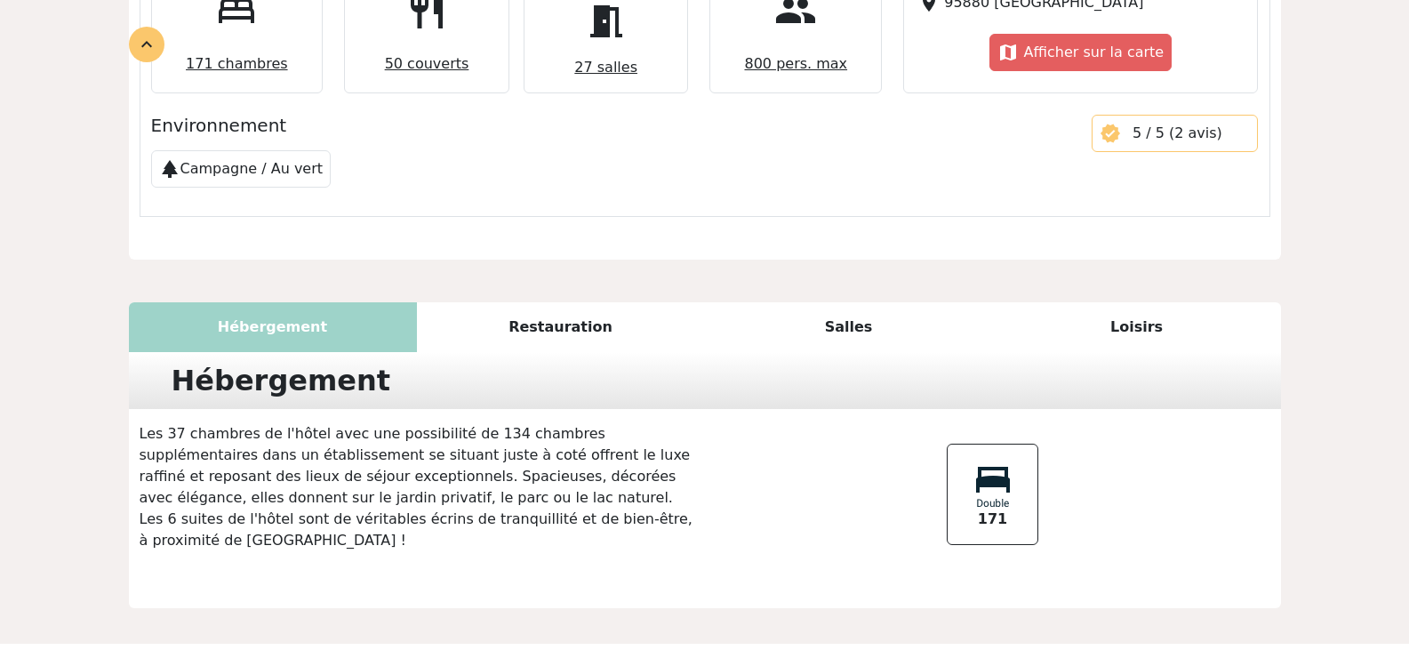
scroll to position [878, 0]
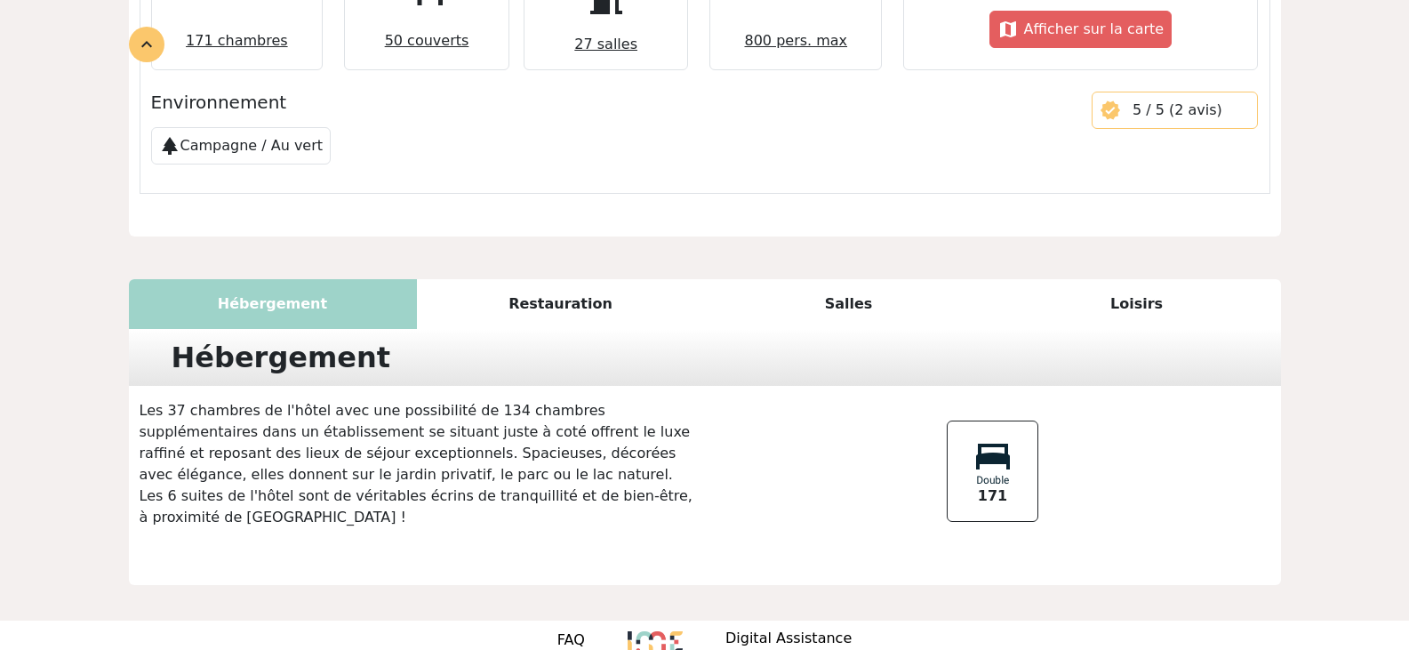
click at [566, 429] on p "Les 37 chambres de l'hôtel avec une possibilité de 134 chambres supplémentaires…" at bounding box center [417, 464] width 576 height 128
drag, startPoint x: 499, startPoint y: 498, endPoint x: 62, endPoint y: 379, distance: 452.5
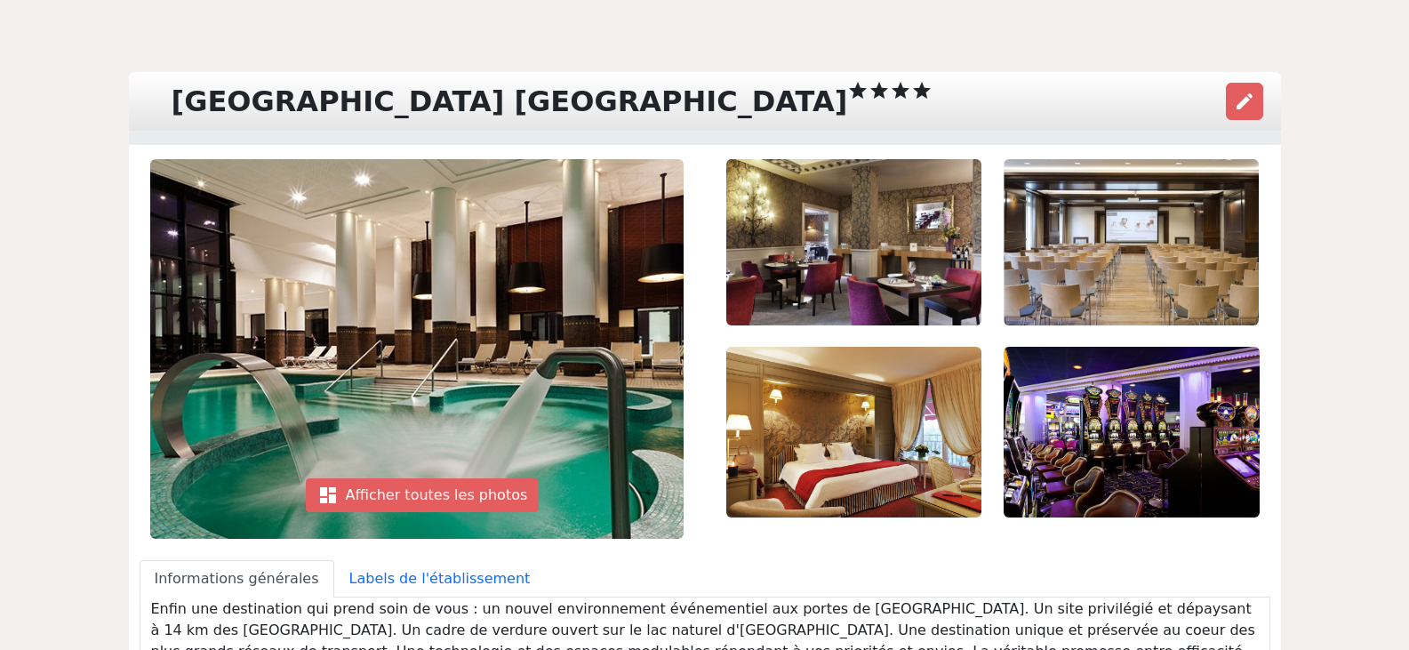
scroll to position [0, 0]
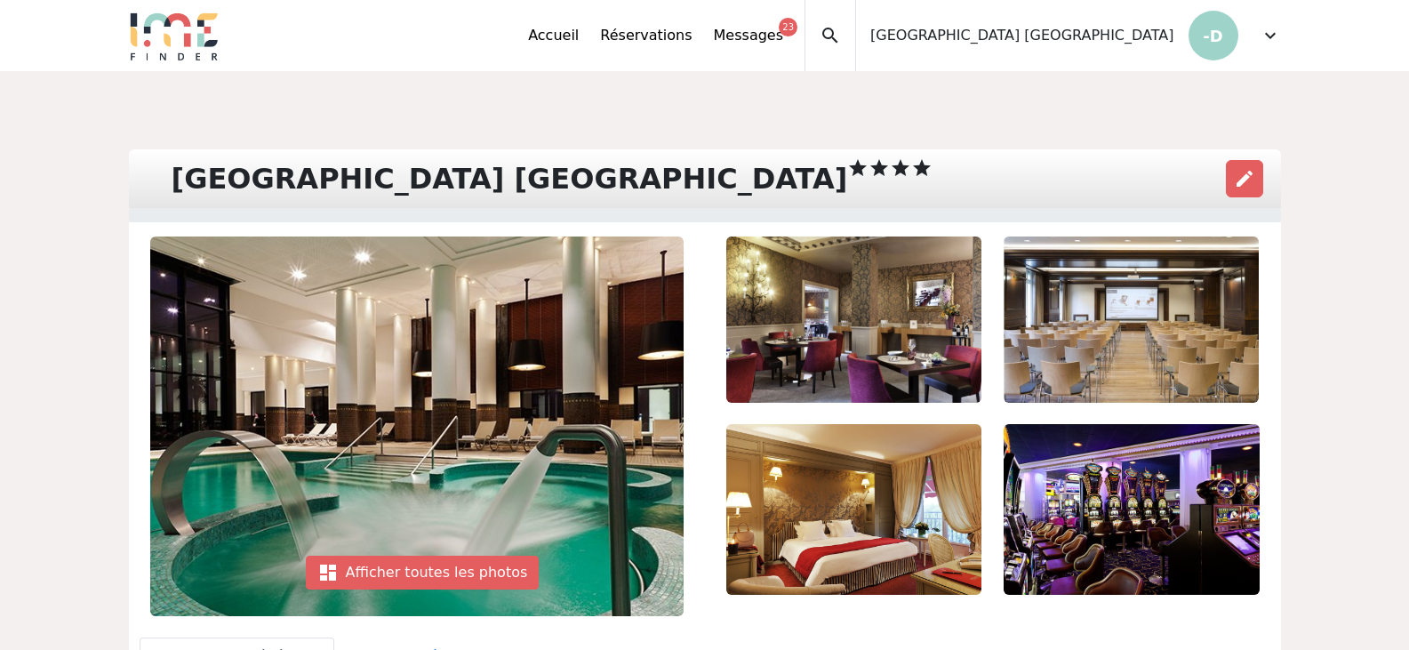
click at [1221, 279] on img at bounding box center [1132, 319] width 256 height 166
click at [1206, 332] on img at bounding box center [1132, 319] width 256 height 166
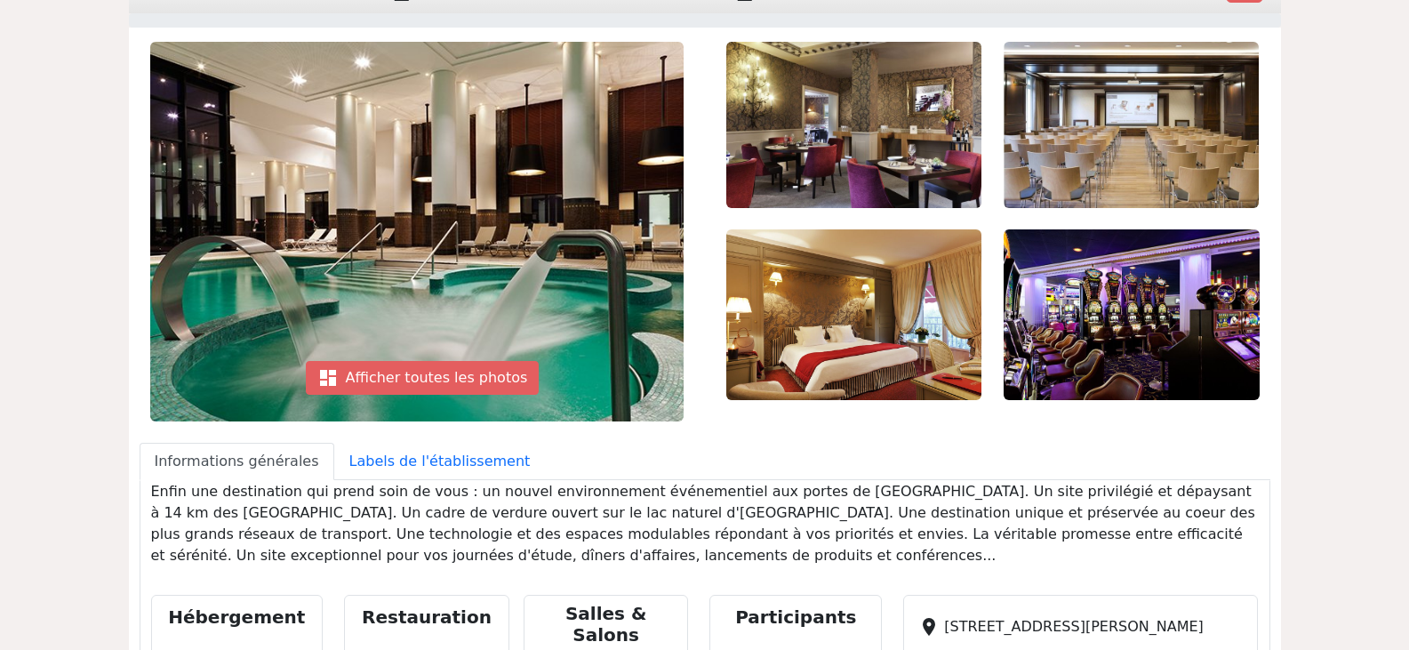
scroll to position [267, 0]
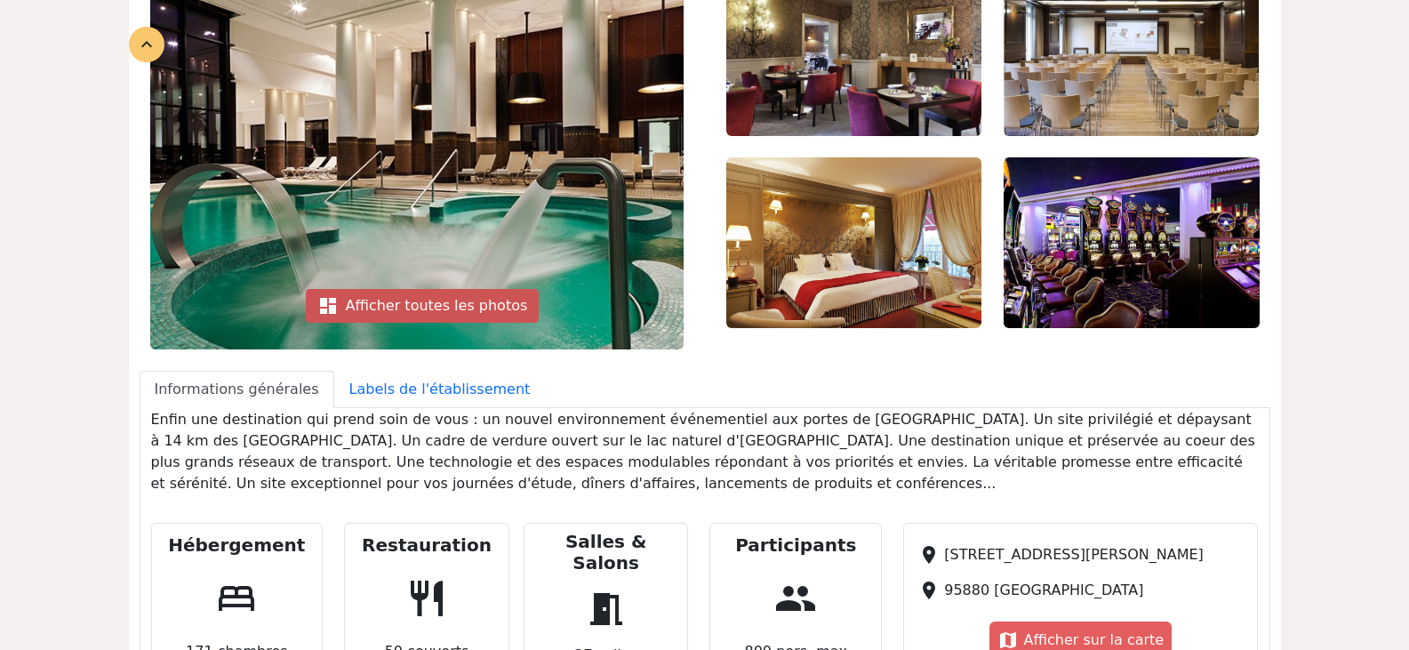
click at [506, 293] on div "dashboard Afficher toutes les photos" at bounding box center [423, 306] width 234 height 34
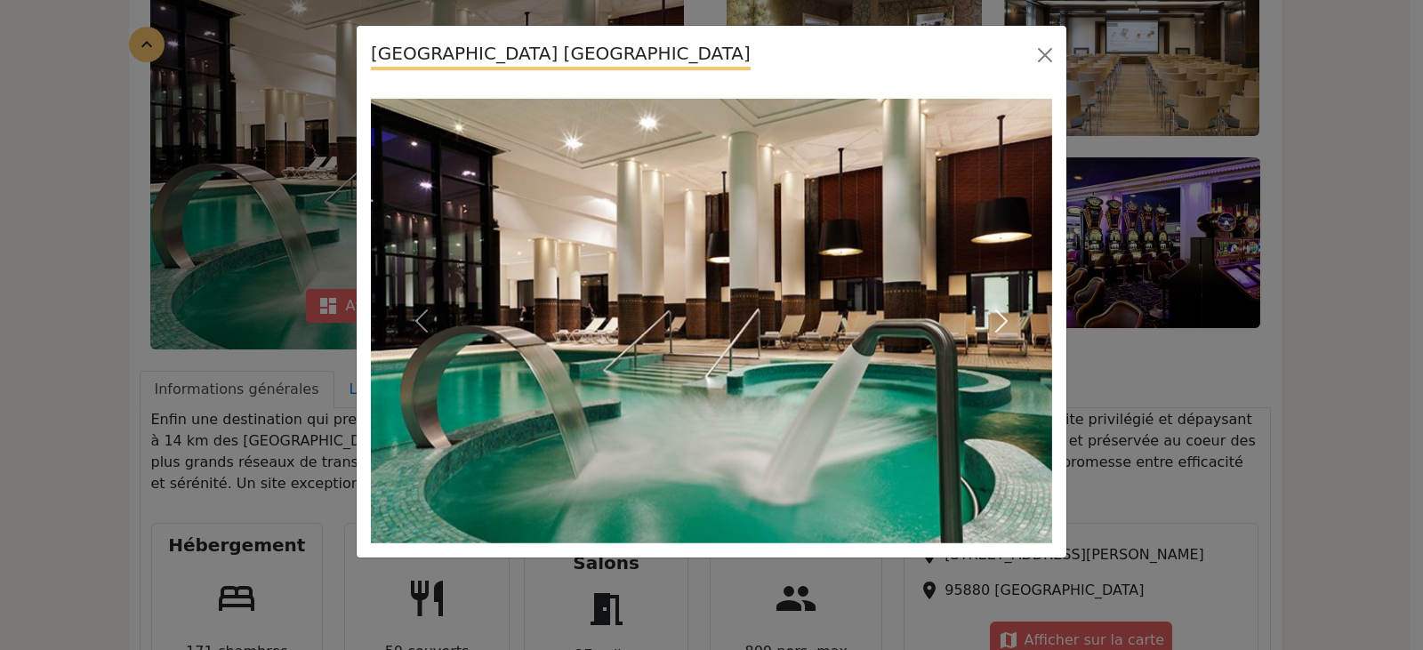
click at [995, 321] on span "button" at bounding box center [1001, 321] width 28 height 28
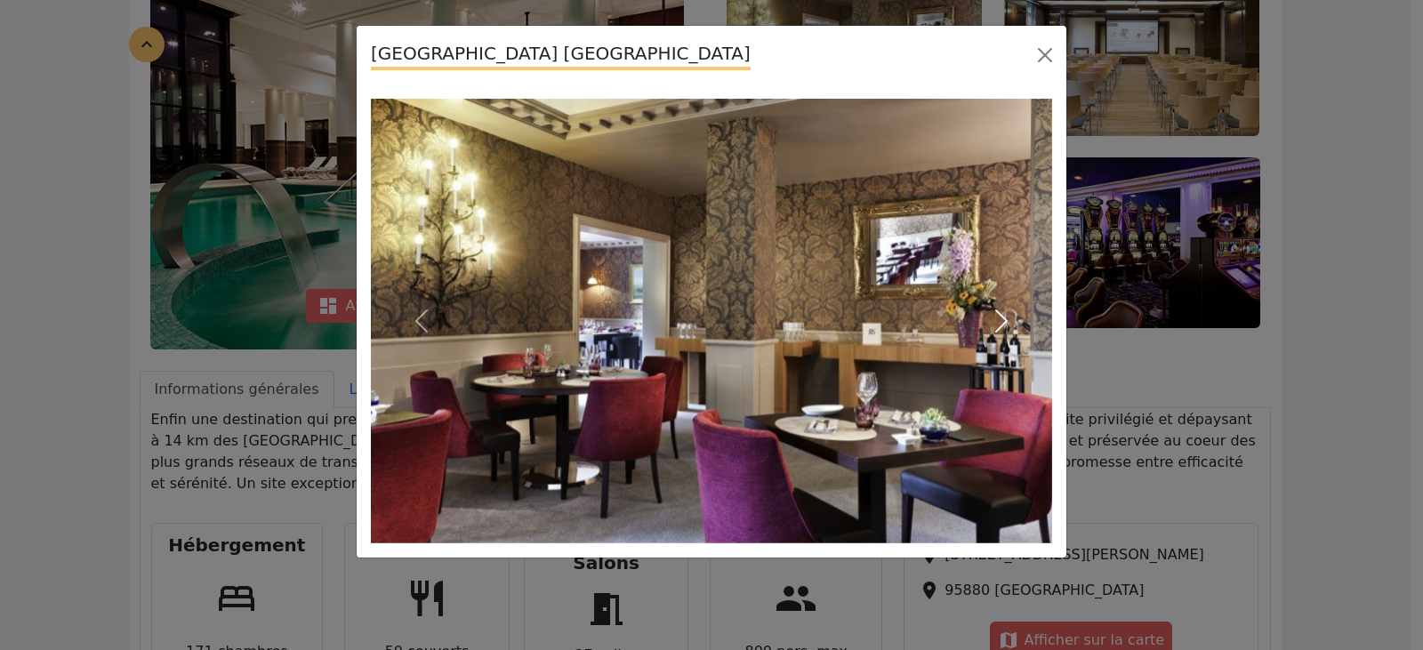
click at [997, 330] on span "button" at bounding box center [1001, 321] width 28 height 28
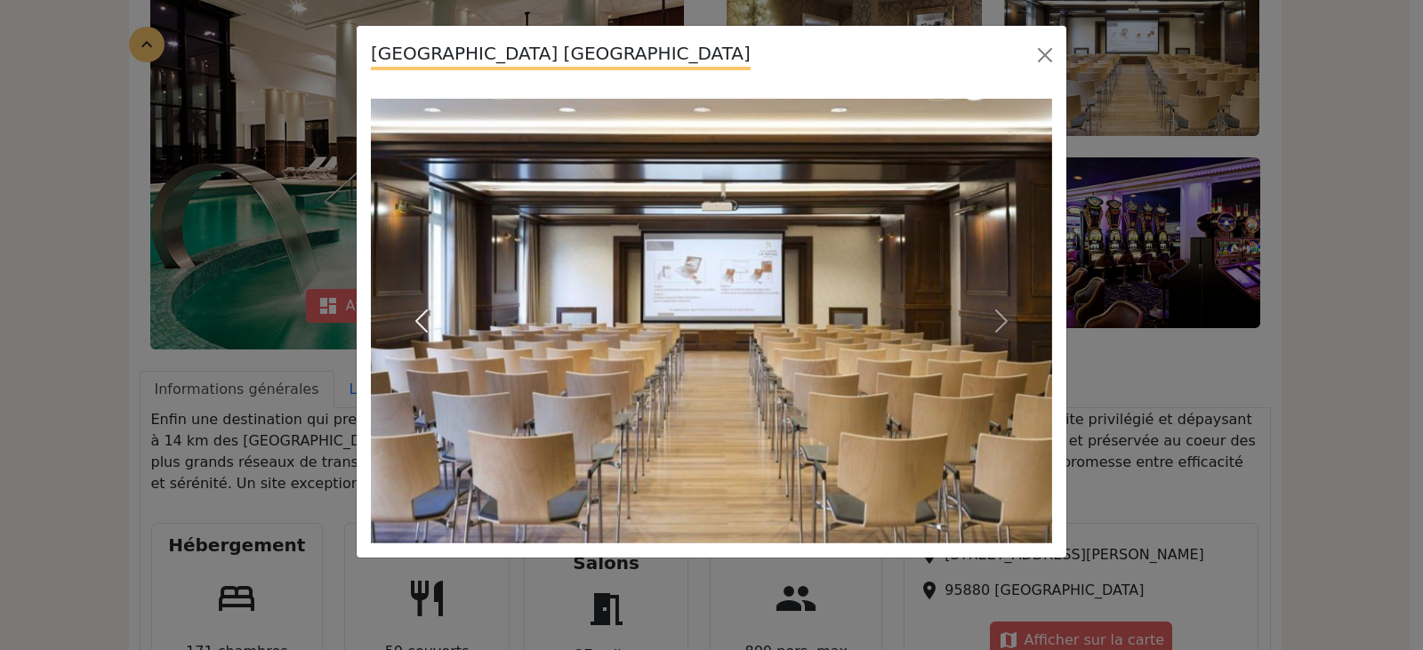
click at [410, 328] on span "button" at bounding box center [421, 321] width 28 height 28
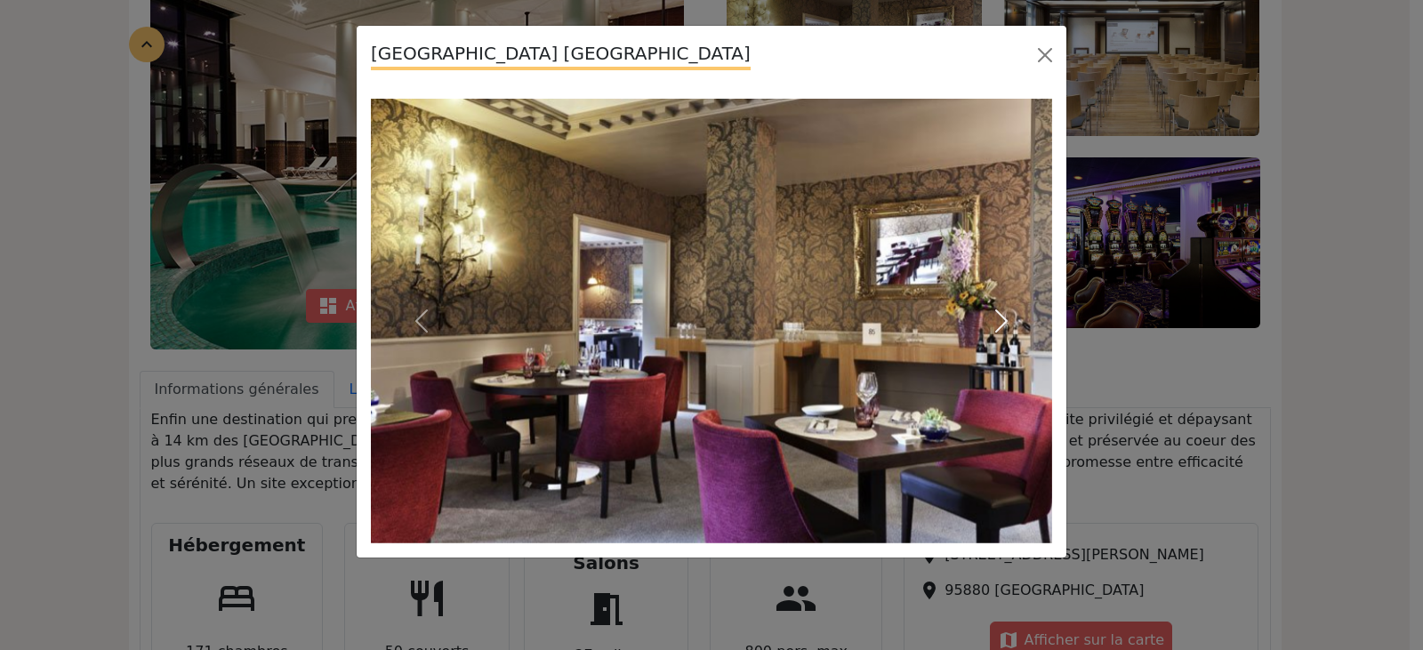
click at [1006, 308] on span "button" at bounding box center [1001, 321] width 28 height 28
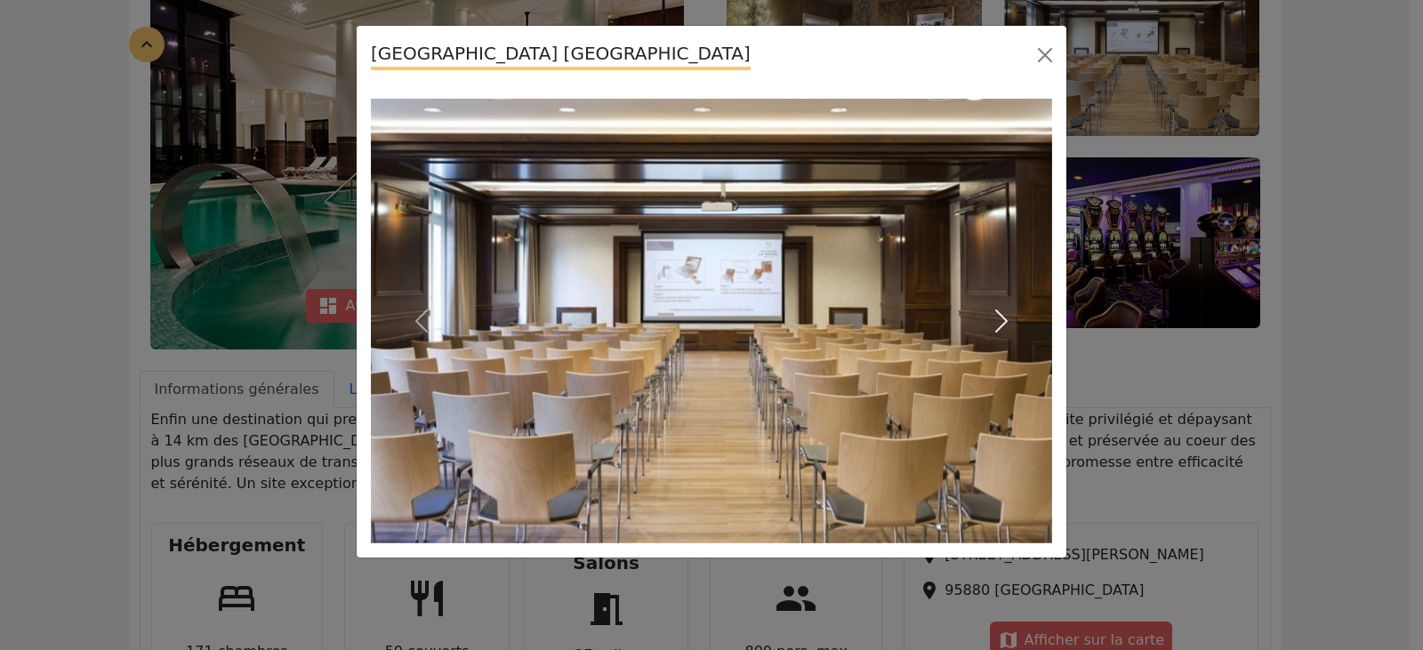
click at [1010, 311] on span "button" at bounding box center [1001, 321] width 28 height 28
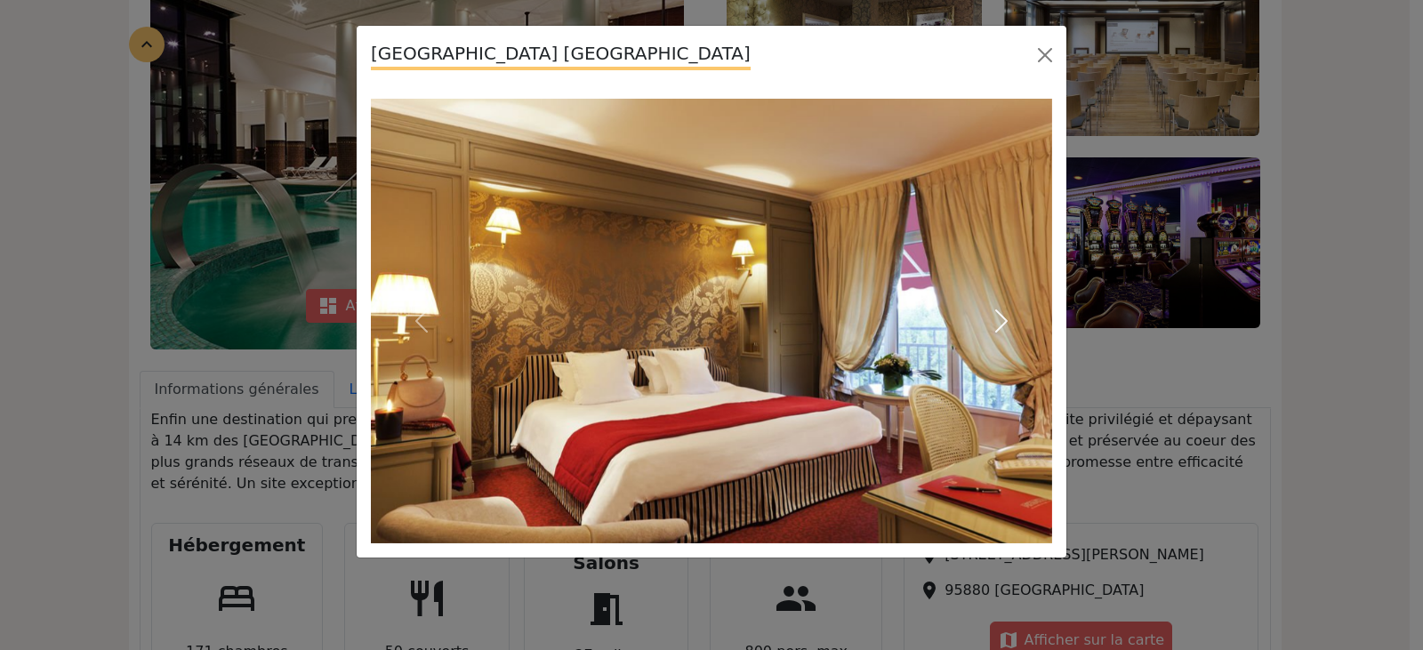
click at [1008, 311] on span "button" at bounding box center [1001, 321] width 28 height 28
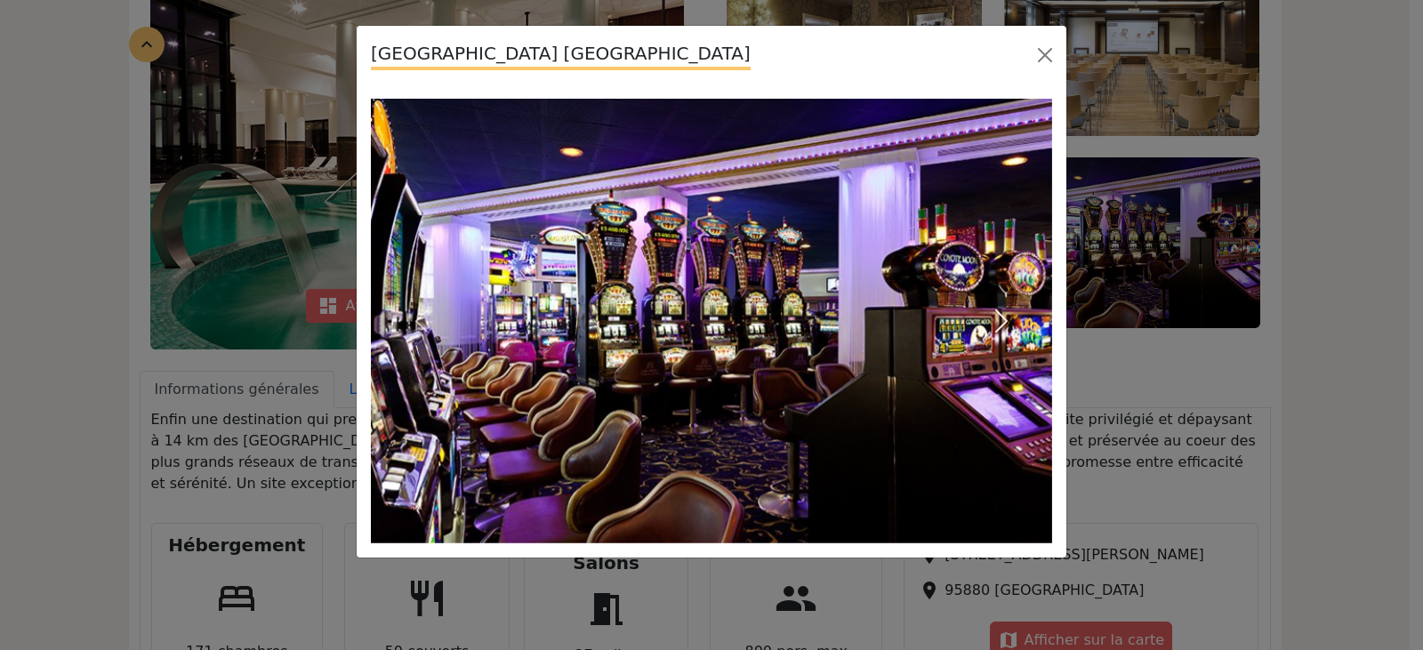
click at [996, 317] on span "button" at bounding box center [1001, 321] width 28 height 28
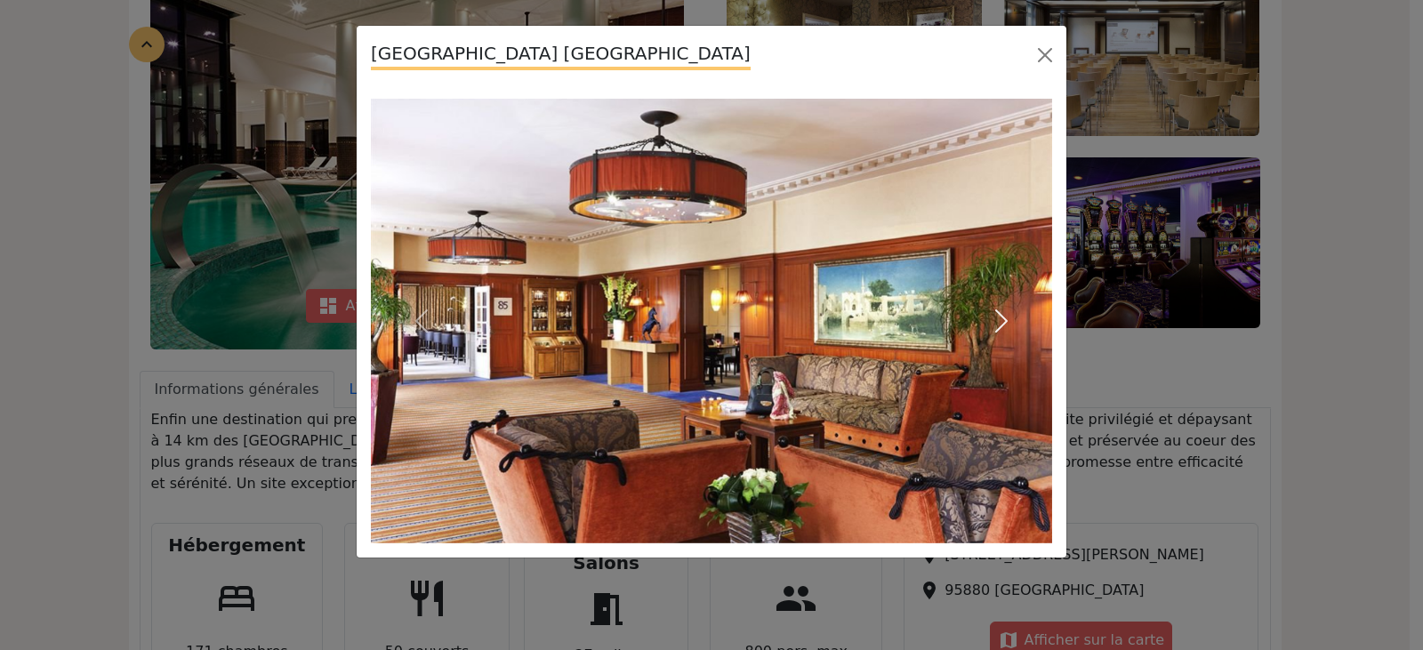
click at [996, 317] on span "button" at bounding box center [1001, 321] width 28 height 28
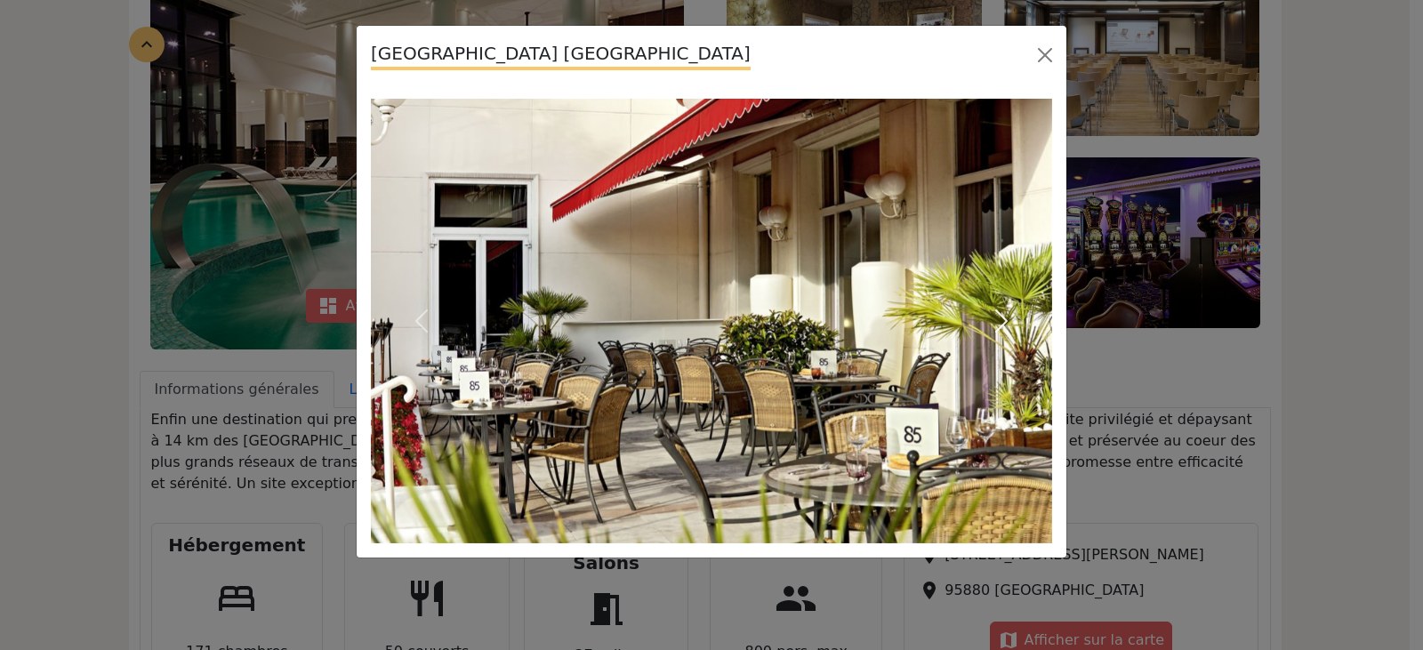
click at [996, 316] on span "button" at bounding box center [1001, 321] width 28 height 28
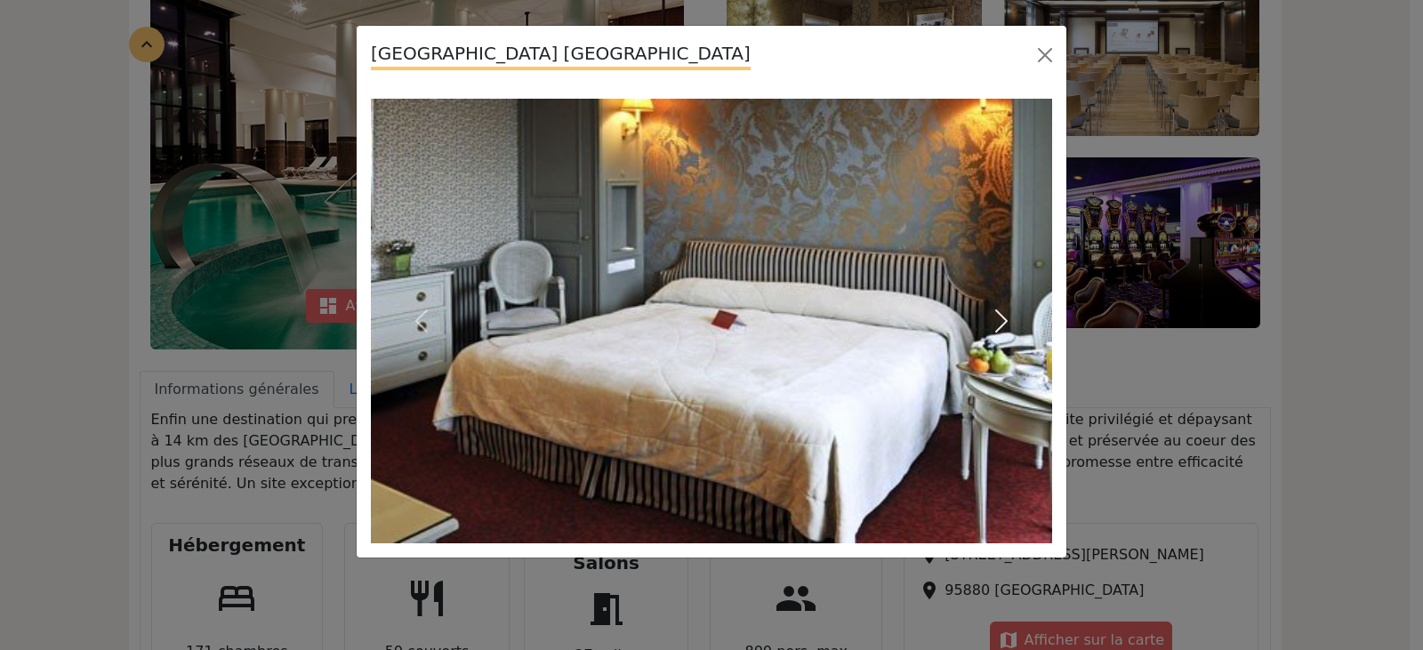
click at [994, 314] on span "button" at bounding box center [1001, 321] width 28 height 28
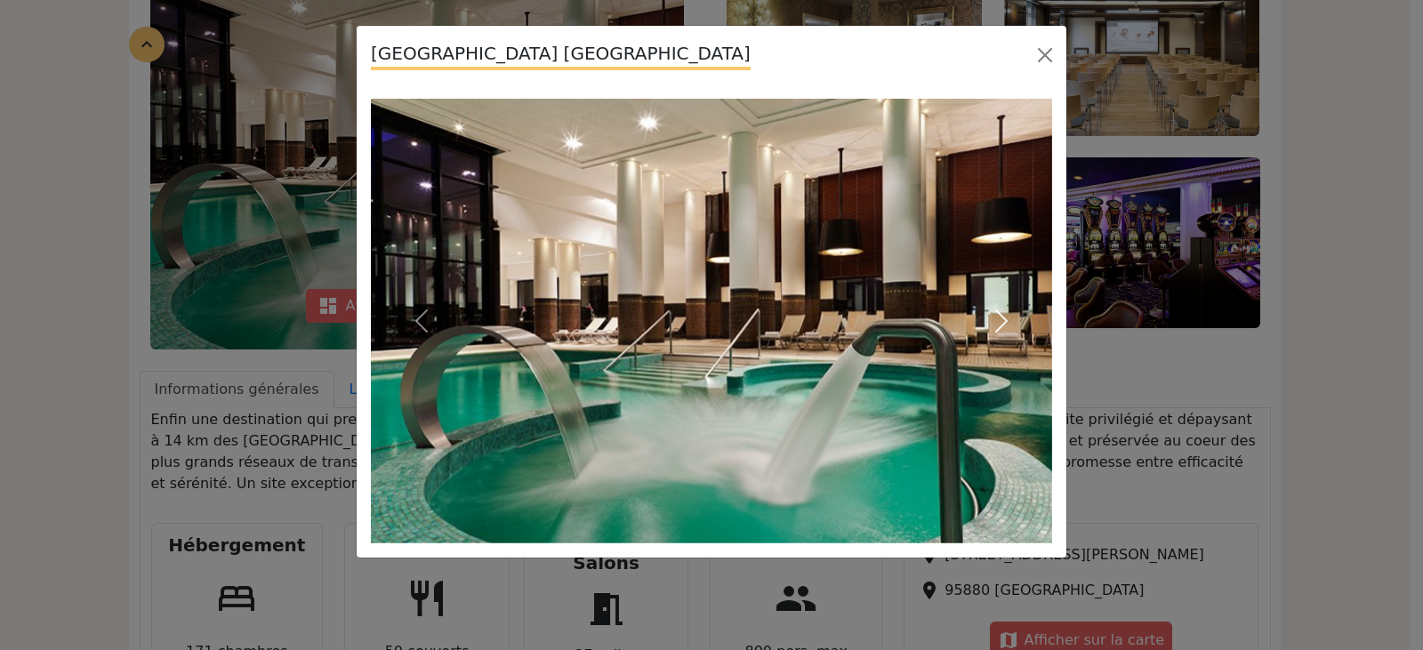
click at [992, 314] on span "button" at bounding box center [1001, 321] width 28 height 28
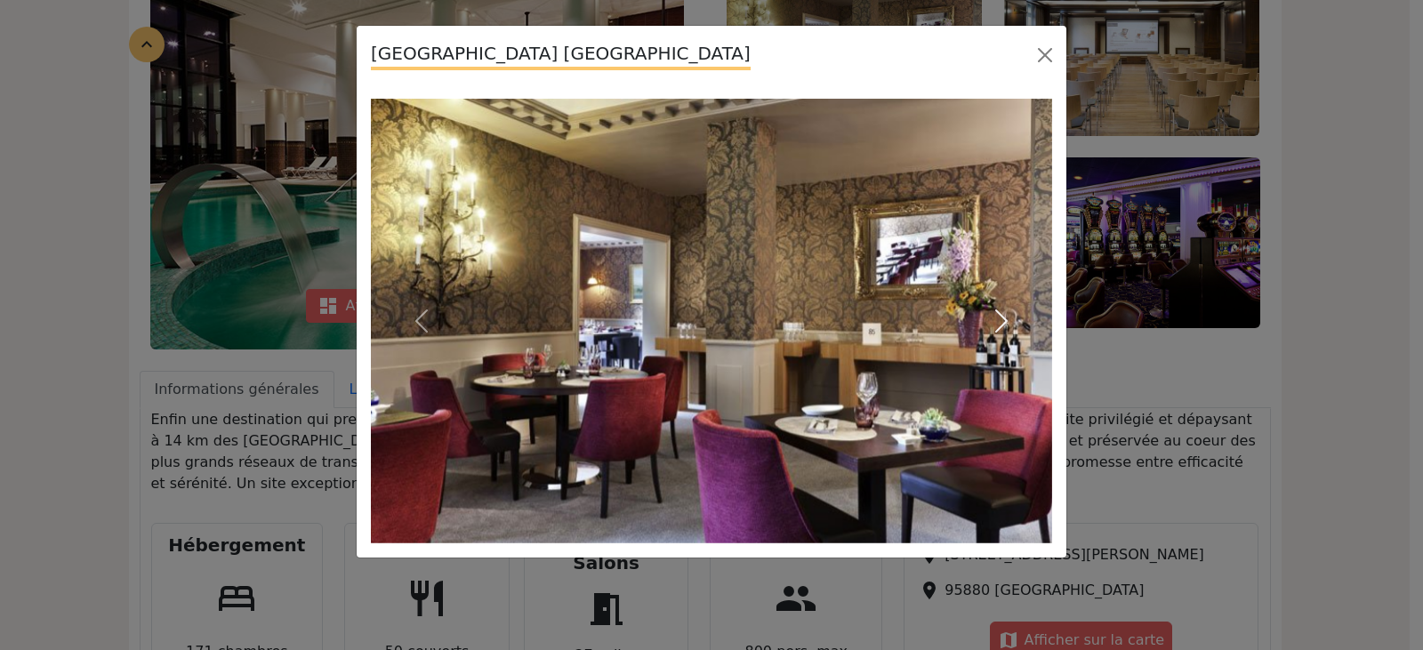
click at [991, 314] on span "button" at bounding box center [1001, 321] width 28 height 28
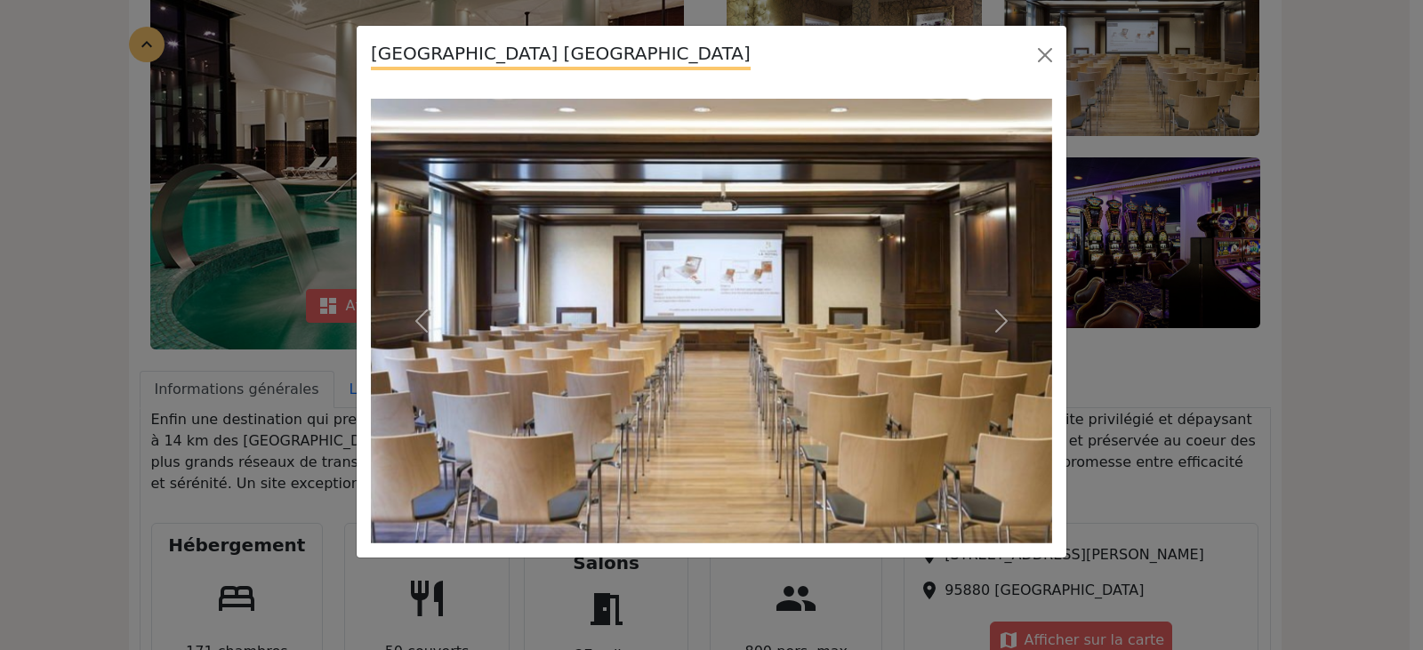
click at [1113, 392] on div "[GEOGRAPHIC_DATA] [GEOGRAPHIC_DATA]" at bounding box center [711, 325] width 1423 height 650
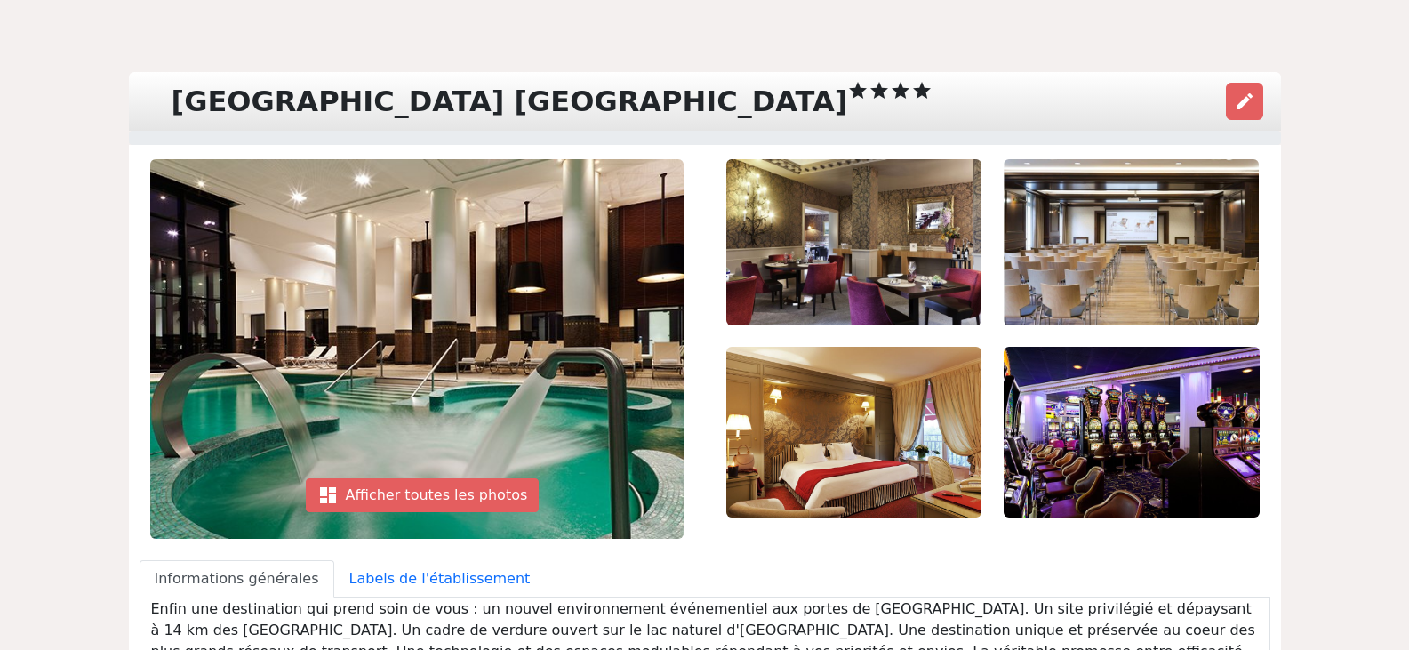
scroll to position [0, 0]
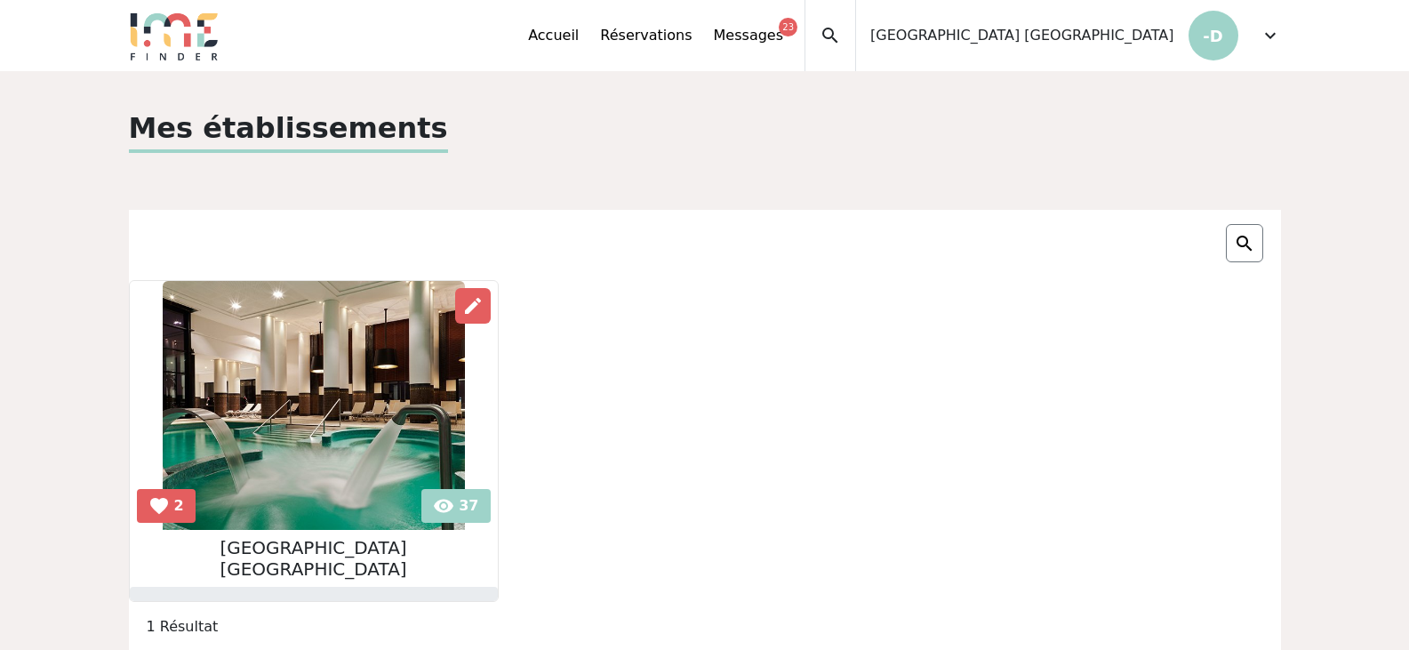
click at [1279, 29] on span "expand_more" at bounding box center [1270, 35] width 21 height 21
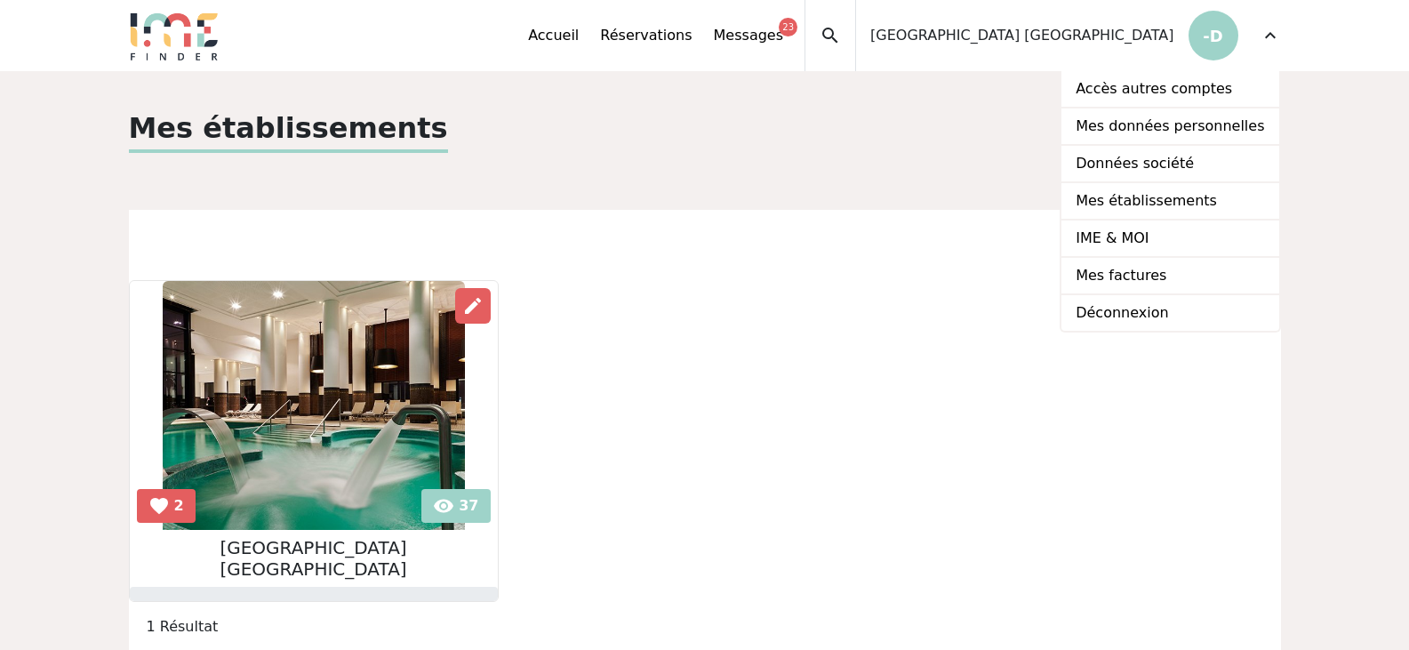
click at [366, 376] on img at bounding box center [314, 405] width 302 height 249
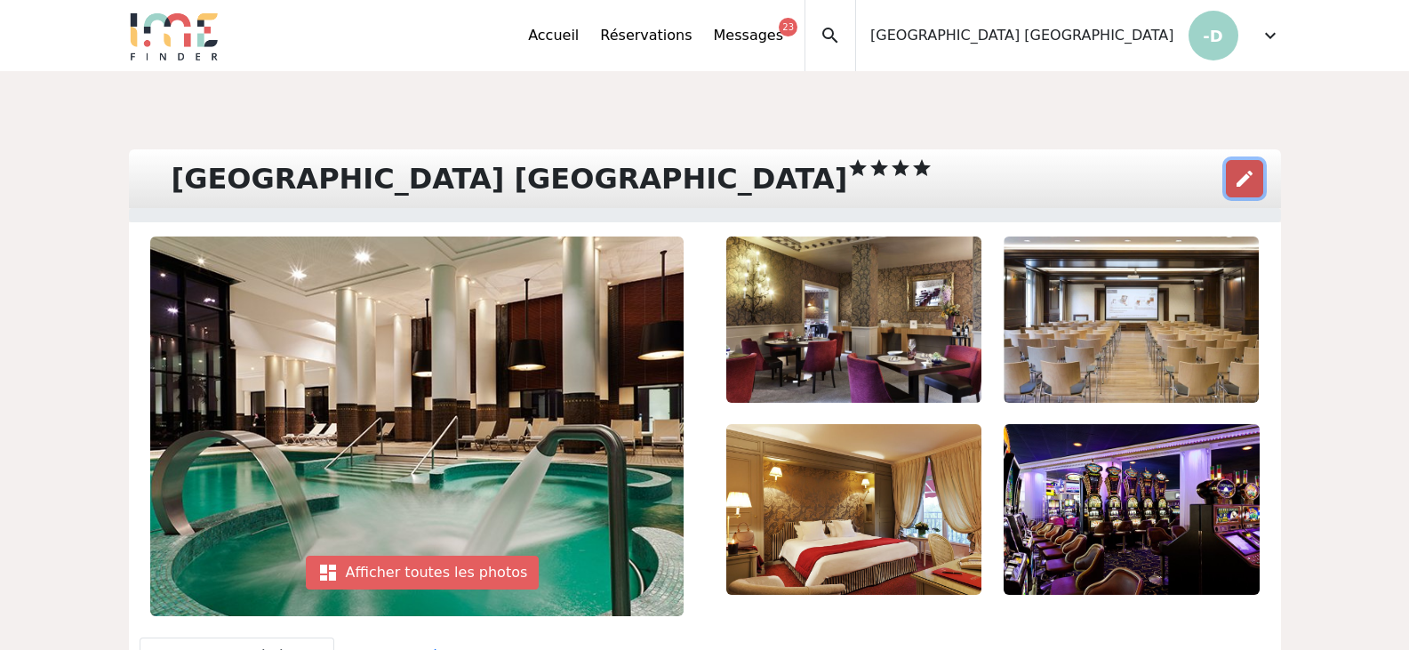
click at [1249, 171] on span "edit" at bounding box center [1244, 178] width 21 height 21
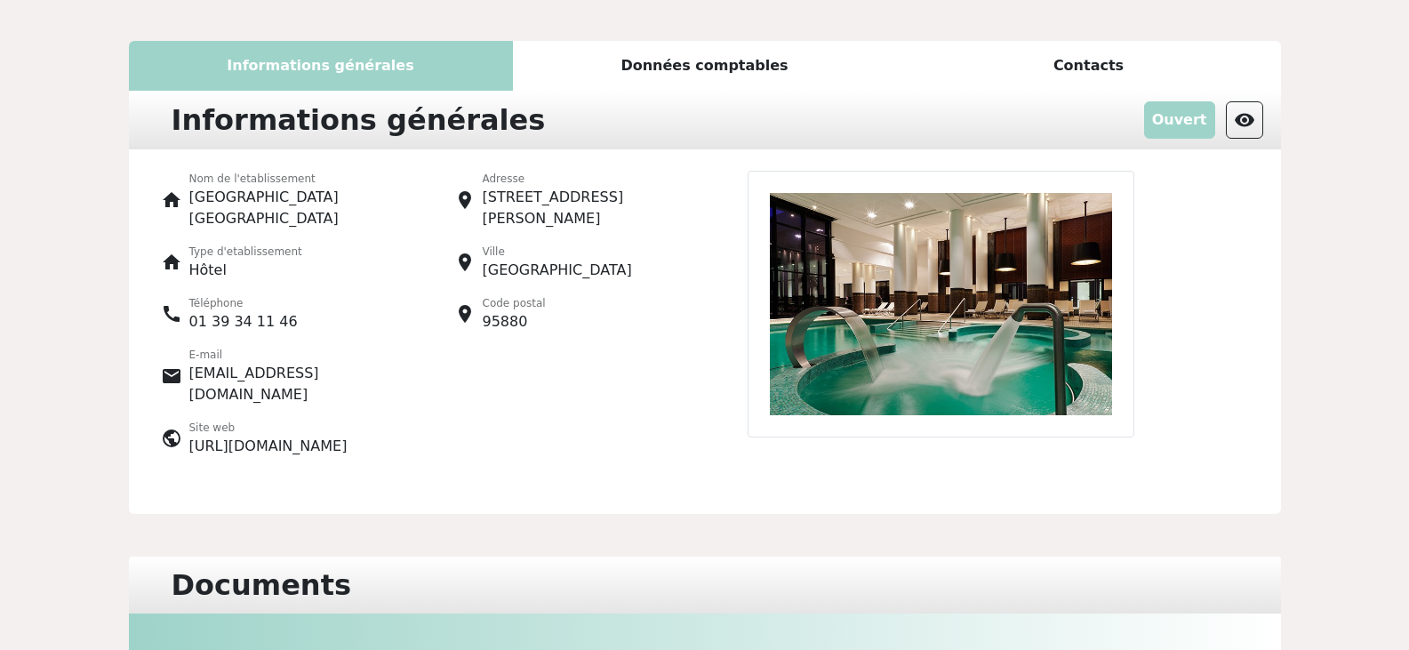
scroll to position [178, 0]
